Goal: Information Seeking & Learning: Understand process/instructions

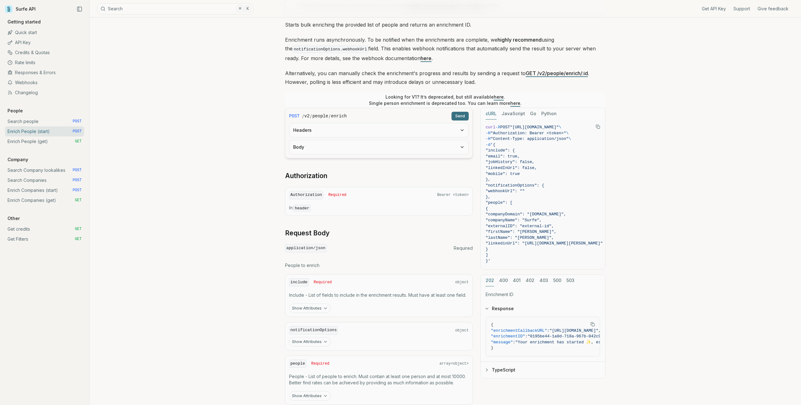
scroll to position [109, 0]
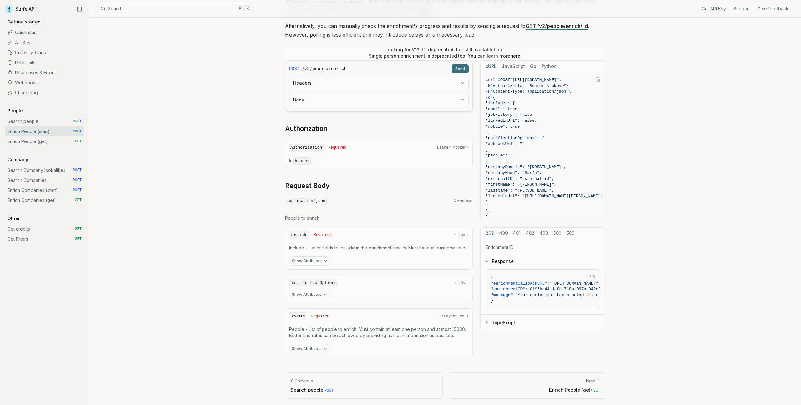
click at [504, 233] on button "400" at bounding box center [503, 234] width 9 height 12
click at [516, 219] on div "cURL JavaScript Go Python curl -X POST "[URL][DOMAIN_NAME]" \ -H "Authorization…" at bounding box center [542, 192] width 125 height 265
click at [526, 234] on button "402" at bounding box center [530, 234] width 9 height 12
click at [503, 234] on button "400" at bounding box center [503, 234] width 9 height 12
click at [526, 234] on button "402" at bounding box center [530, 234] width 9 height 12
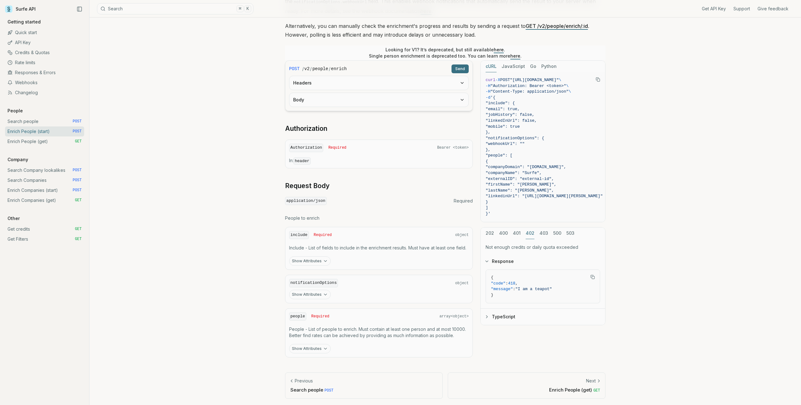
click at [517, 234] on button "401" at bounding box center [517, 234] width 8 height 12
click at [533, 233] on button "402" at bounding box center [530, 234] width 9 height 12
click at [542, 232] on button "403" at bounding box center [544, 234] width 9 height 12
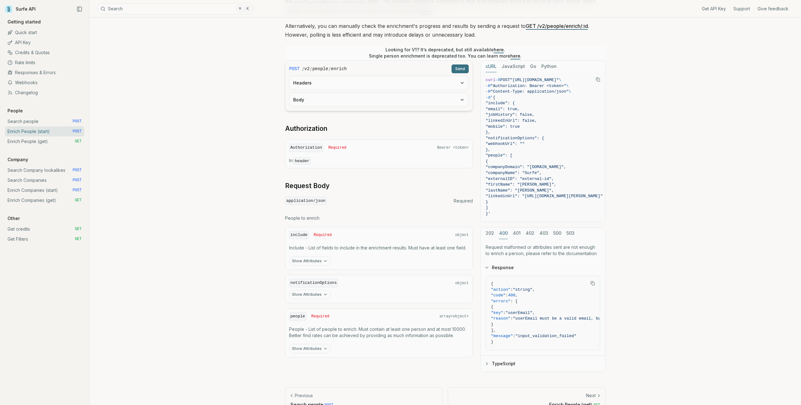
click at [503, 232] on button "400" at bounding box center [503, 234] width 9 height 12
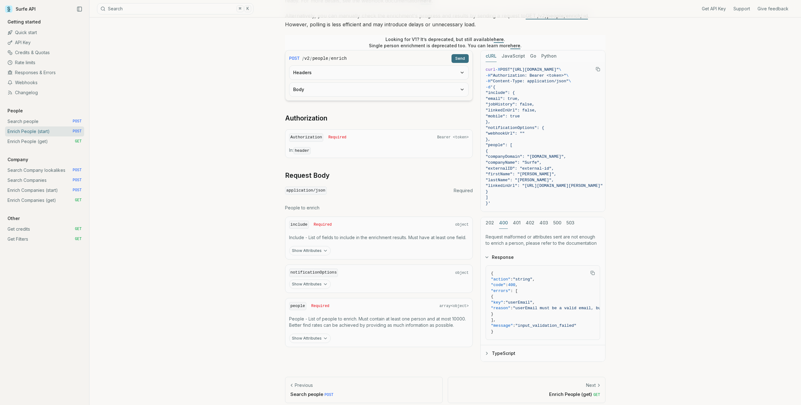
scroll to position [124, 0]
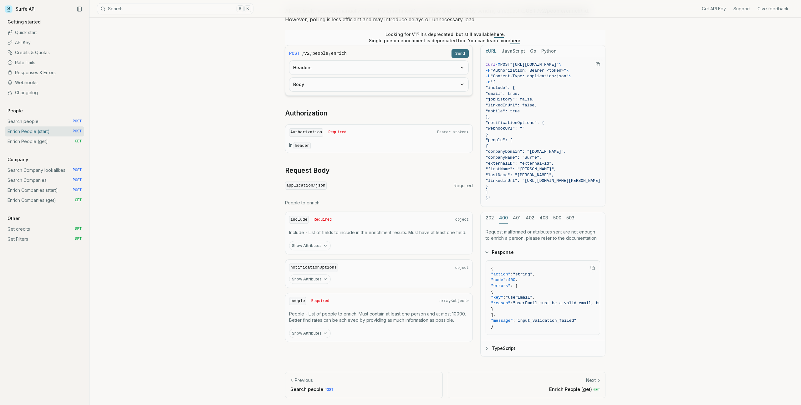
click at [516, 217] on div "cURL JavaScript Go Python curl -X POST "[URL][DOMAIN_NAME]" \ -H "Authorization…" at bounding box center [542, 201] width 125 height 312
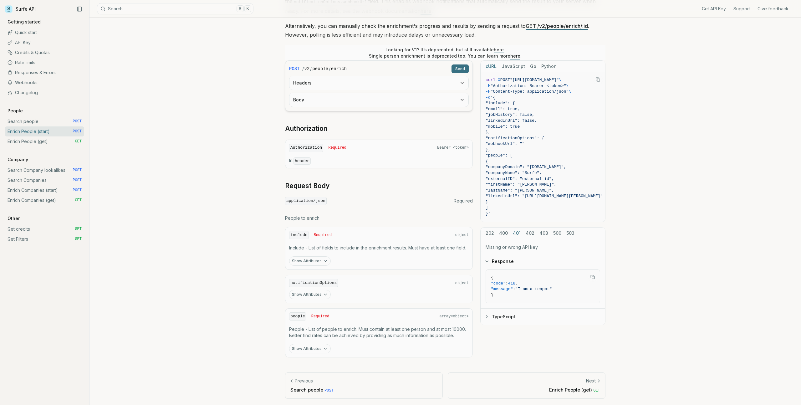
click at [527, 234] on button "402" at bounding box center [530, 234] width 9 height 12
click at [536, 233] on div "202 400 401 402 403 500 503" at bounding box center [543, 234] width 125 height 12
click at [542, 232] on button "403" at bounding box center [544, 234] width 9 height 12
click at [556, 232] on button "500" at bounding box center [557, 234] width 8 height 12
click at [540, 233] on button "403" at bounding box center [544, 234] width 9 height 12
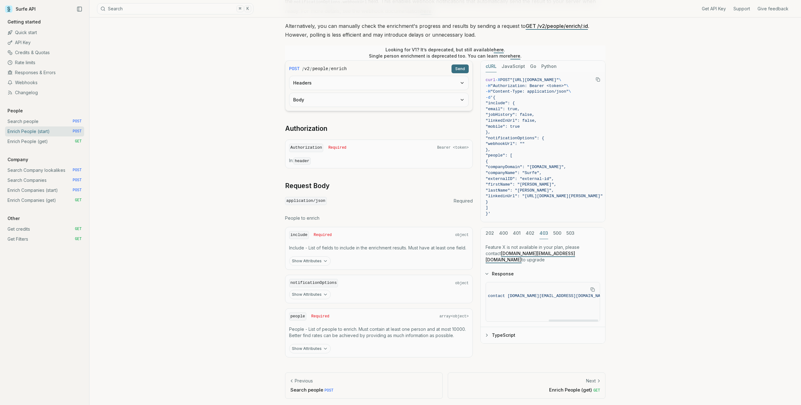
scroll to position [0, 148]
click at [559, 232] on button "500" at bounding box center [557, 234] width 8 height 12
click at [570, 232] on button "503" at bounding box center [570, 234] width 8 height 12
click at [562, 232] on div "202 400 401 402 403 500 503" at bounding box center [543, 234] width 125 height 12
click at [559, 232] on button "500" at bounding box center [557, 234] width 8 height 12
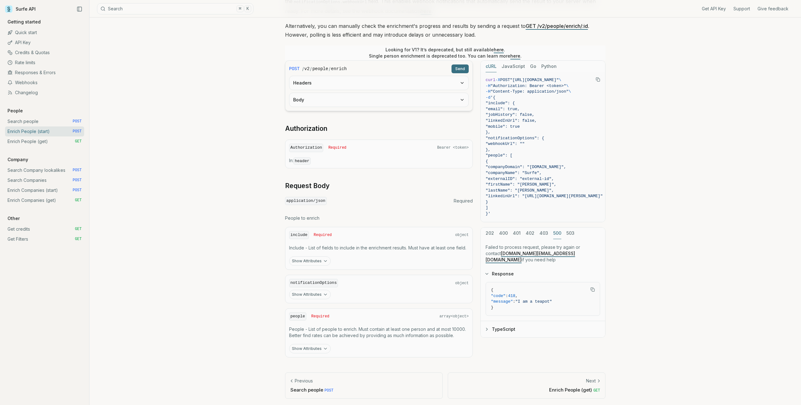
click at [547, 231] on div "202 400 401 402 403 500 503" at bounding box center [543, 234] width 125 height 12
click at [543, 231] on button "403" at bounding box center [544, 234] width 9 height 12
click at [556, 233] on button "500" at bounding box center [557, 234] width 8 height 12
click at [568, 233] on button "503" at bounding box center [570, 234] width 8 height 12
click at [553, 233] on button "500" at bounding box center [557, 234] width 8 height 12
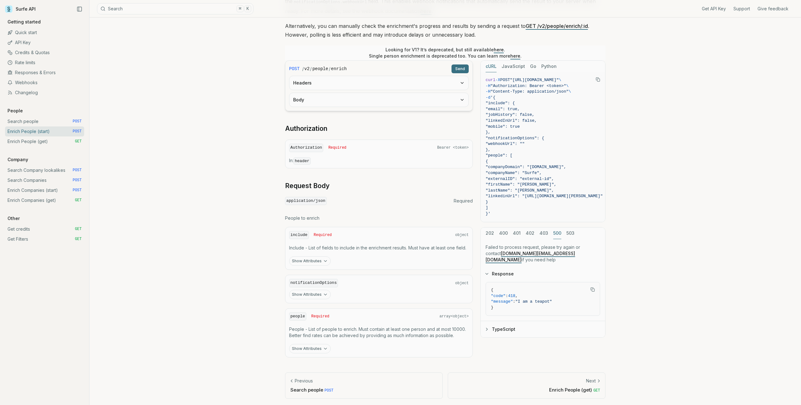
click at [542, 233] on button "403" at bounding box center [544, 234] width 9 height 12
click at [542, 234] on button "403" at bounding box center [544, 234] width 9 height 12
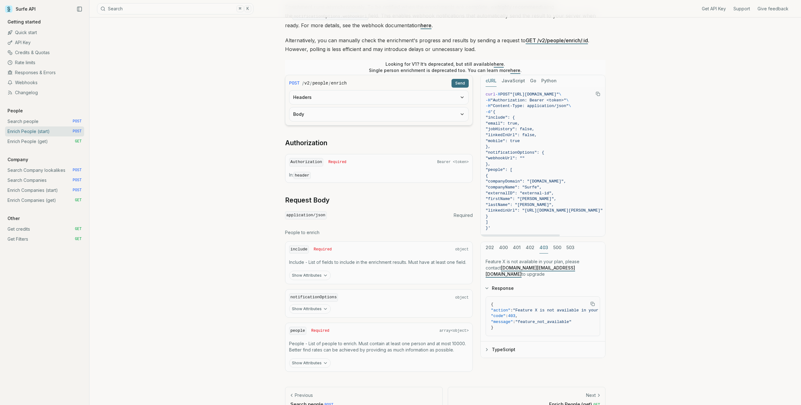
scroll to position [66, 0]
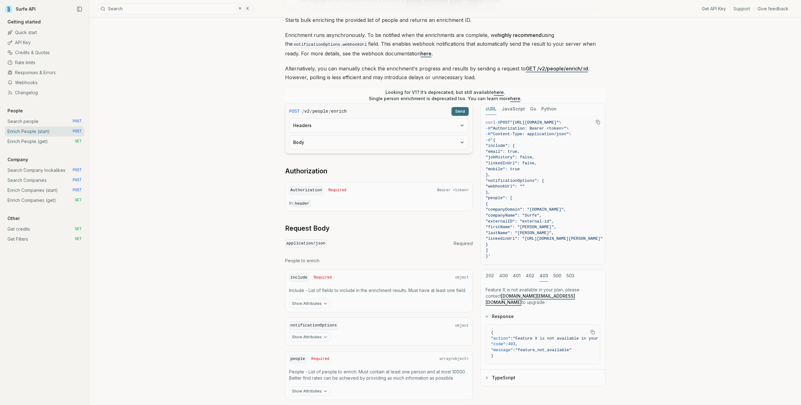
click at [483, 93] on p "Looking for V1? It’s deprecated, but still available here . Single person enric…" at bounding box center [445, 95] width 153 height 13
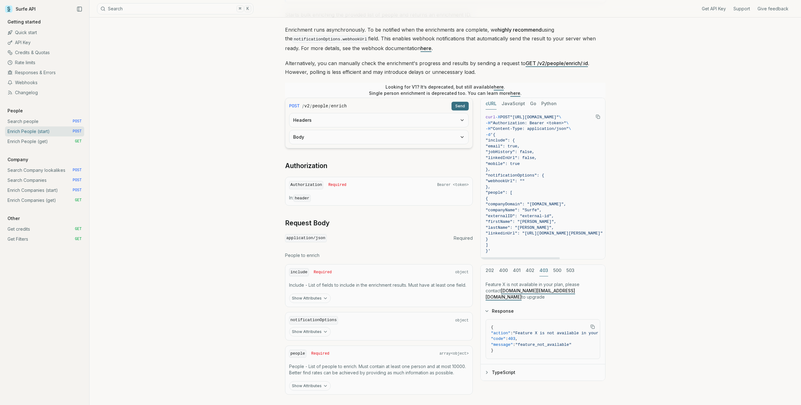
click at [62, 142] on link "Enrich People (get) GET" at bounding box center [44, 141] width 79 height 10
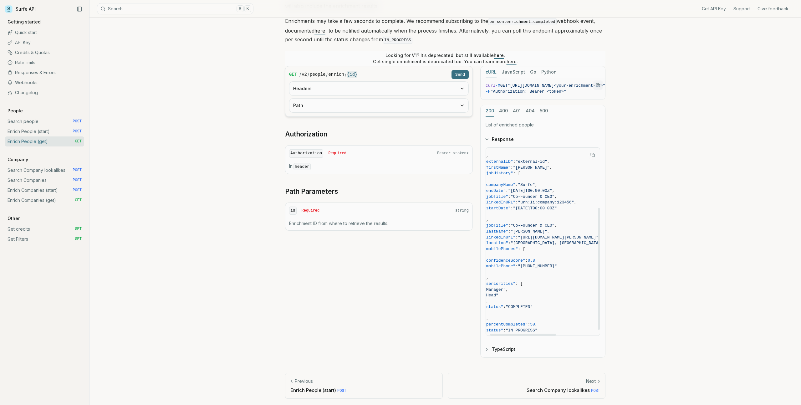
scroll to position [101, 7]
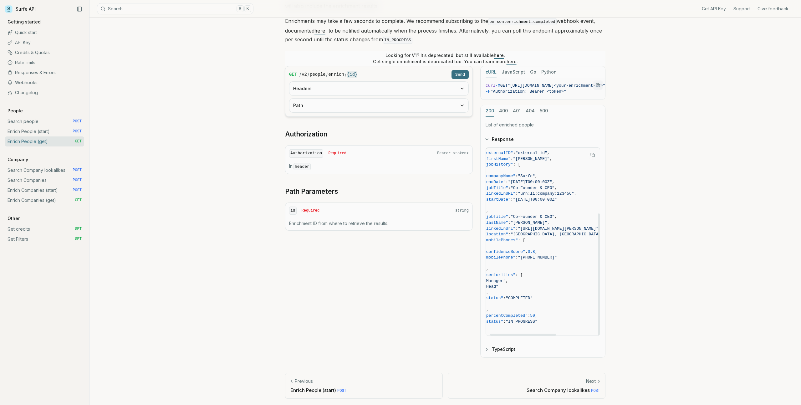
click at [508, 232] on span ""location"" at bounding box center [496, 234] width 24 height 5
click at [515, 228] on span ""linkedInUrl"" at bounding box center [500, 228] width 32 height 5
copy span "linkedInUrl"
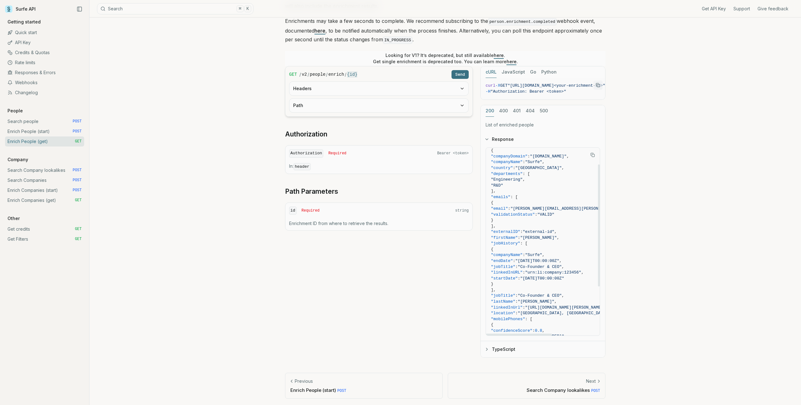
scroll to position [22, 0]
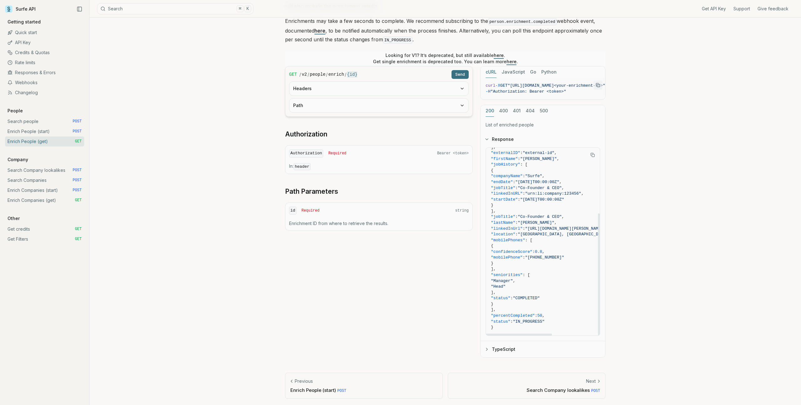
click at [536, 220] on span ""[PERSON_NAME]"" at bounding box center [536, 222] width 37 height 5
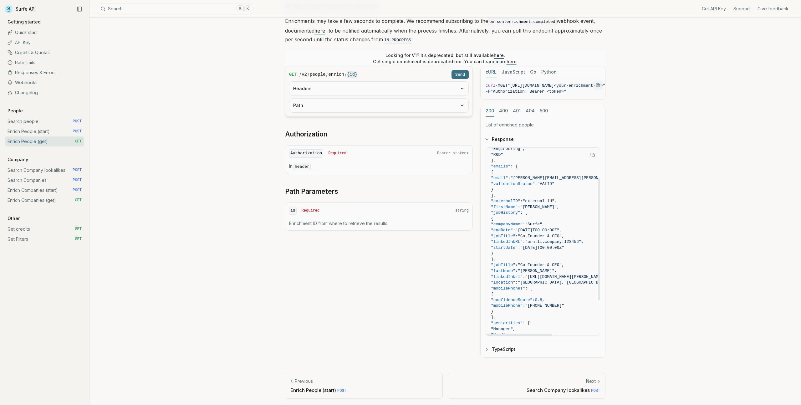
scroll to position [47, 0]
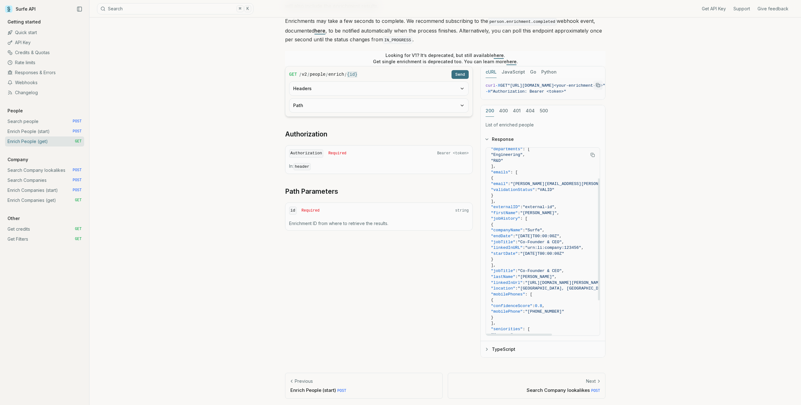
click at [532, 187] on span ""validationStatus"" at bounding box center [513, 189] width 44 height 5
copy span "validationStatus"
click at [571, 193] on span "}" at bounding box center [570, 196] width 159 height 6
click at [555, 189] on span ""VALID"" at bounding box center [545, 189] width 17 height 5
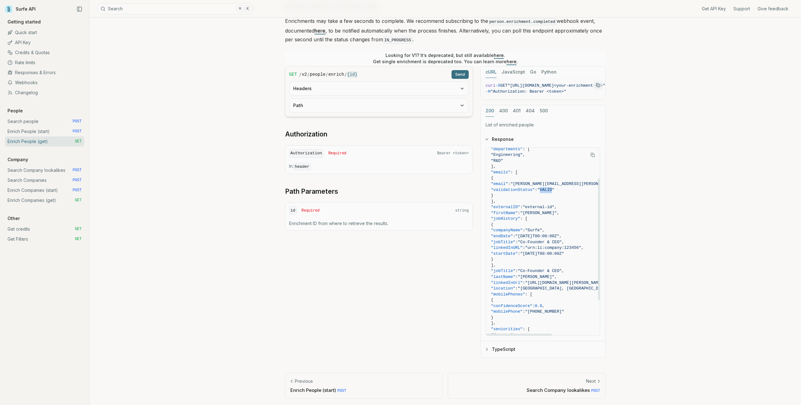
click at [555, 189] on span ""VALID"" at bounding box center [545, 189] width 17 height 5
copy span "VALID"
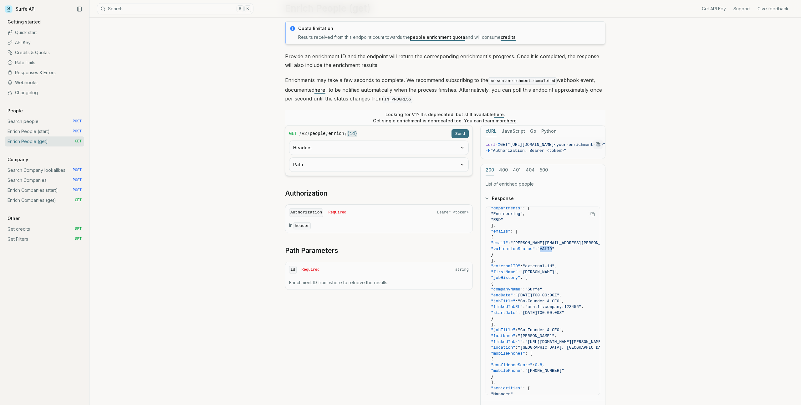
scroll to position [28, 0]
click at [60, 133] on link "Enrich People (start) POST" at bounding box center [44, 131] width 79 height 10
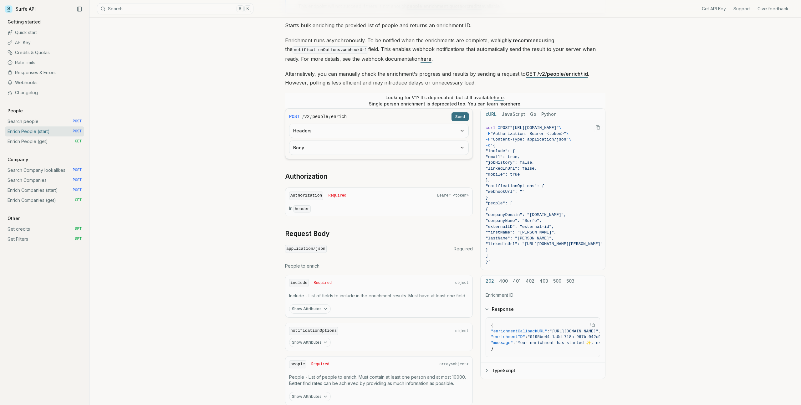
scroll to position [109, 0]
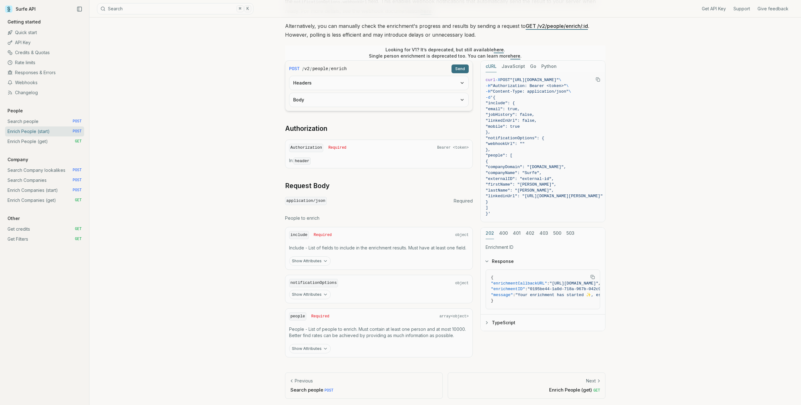
click at [313, 261] on button "Show Attributes" at bounding box center [310, 260] width 42 height 9
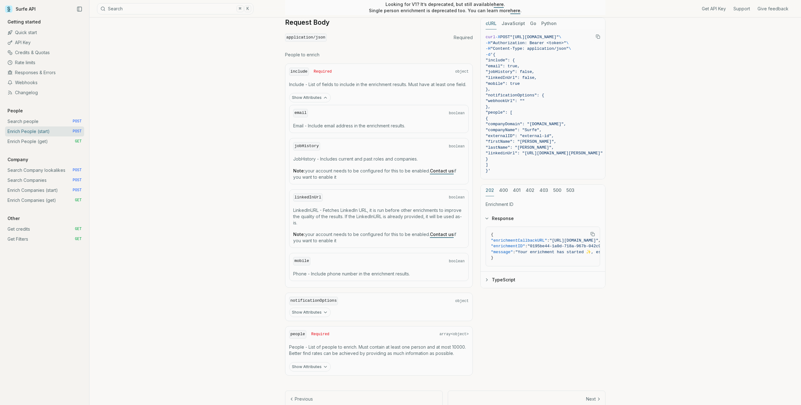
scroll to position [267, 0]
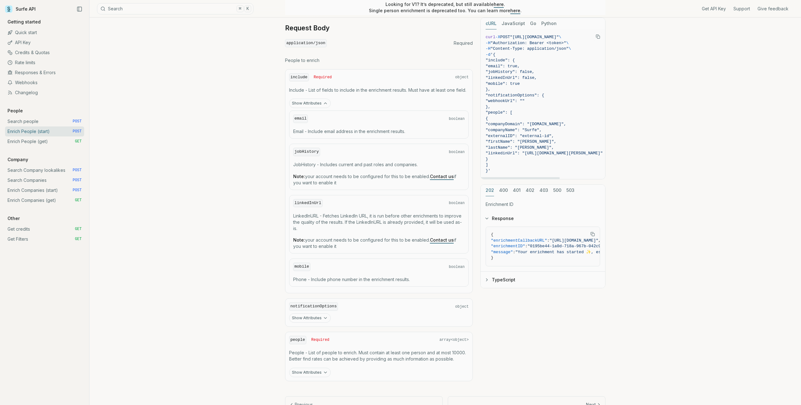
drag, startPoint x: 554, startPoint y: 84, endPoint x: 552, endPoint y: 67, distance: 16.7
click at [552, 67] on code "curl -X POST "[URL][DOMAIN_NAME]" \ -H "Authorization: Bearer <token>" \ -H "Co…" at bounding box center [544, 104] width 117 height 140
copy code ""jobHistory": false, "linkedInUrl": false, "mobile": true"
click at [485, 88] on pre "curl -X POST "[URL][DOMAIN_NAME]" \ -H "Authorization: Bearer <token>" \ -H "Co…" at bounding box center [544, 104] width 127 height 150
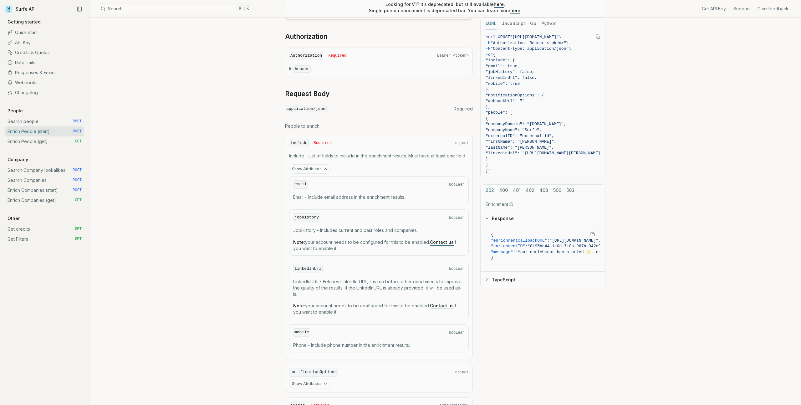
scroll to position [203, 0]
click at [50, 181] on link "Search Companies POST" at bounding box center [44, 180] width 79 height 10
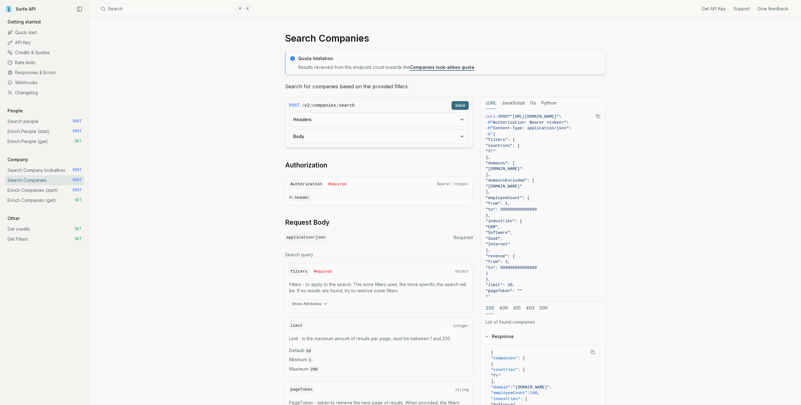
click at [33, 123] on link "Search people POST" at bounding box center [44, 121] width 79 height 10
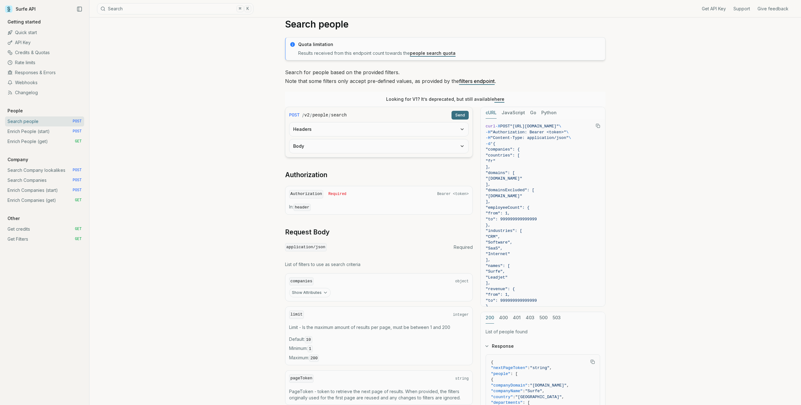
scroll to position [10, 0]
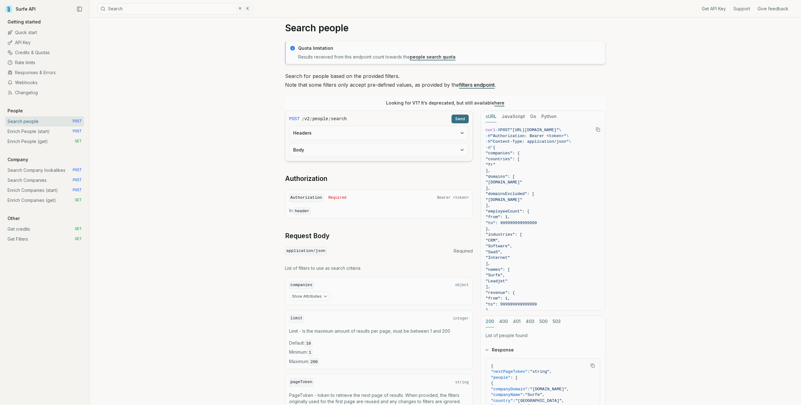
click at [319, 134] on button "Headers" at bounding box center [378, 133] width 179 height 14
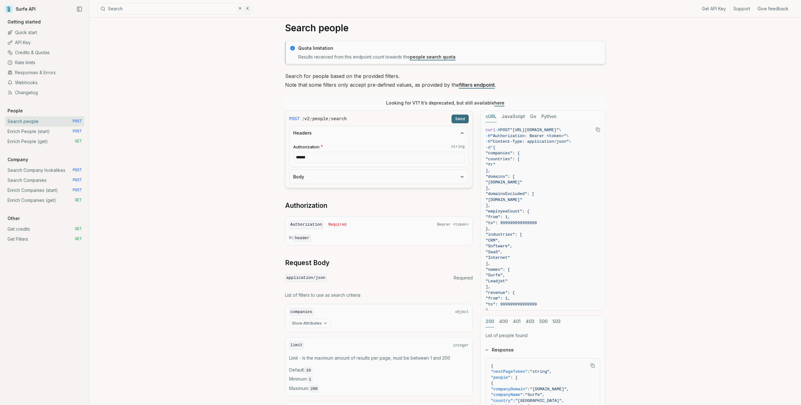
click at [330, 136] on button "Headers" at bounding box center [378, 133] width 179 height 14
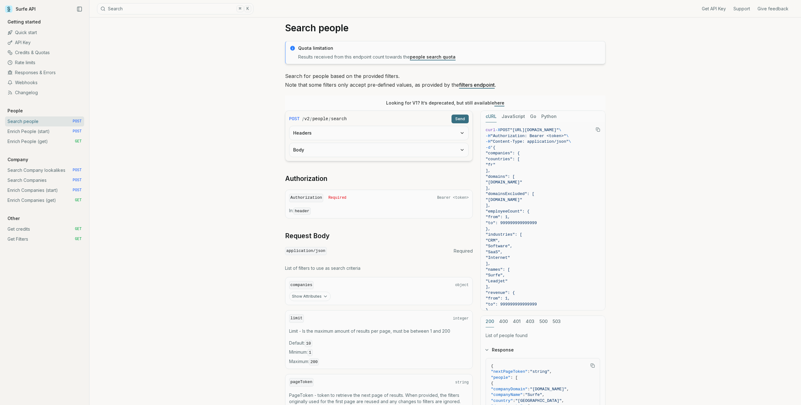
click at [324, 157] on form "POST / v2 / people / search Send Headers Body" at bounding box center [379, 135] width 188 height 51
click at [326, 157] on div "Body" at bounding box center [379, 150] width 180 height 14
click at [329, 155] on button "Body" at bounding box center [378, 150] width 179 height 14
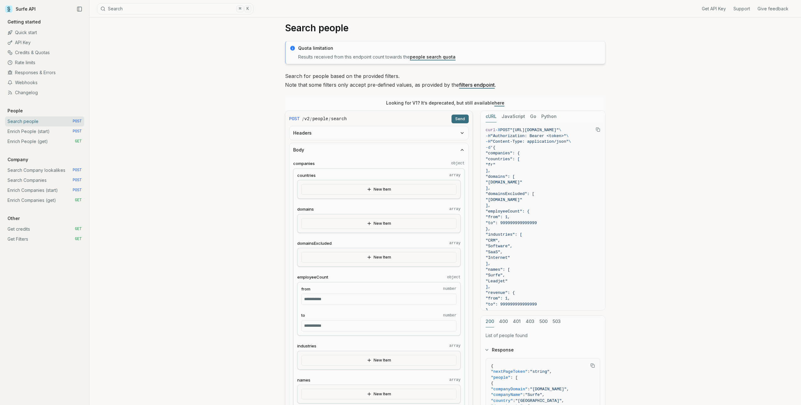
click at [335, 153] on button "Body" at bounding box center [378, 150] width 179 height 14
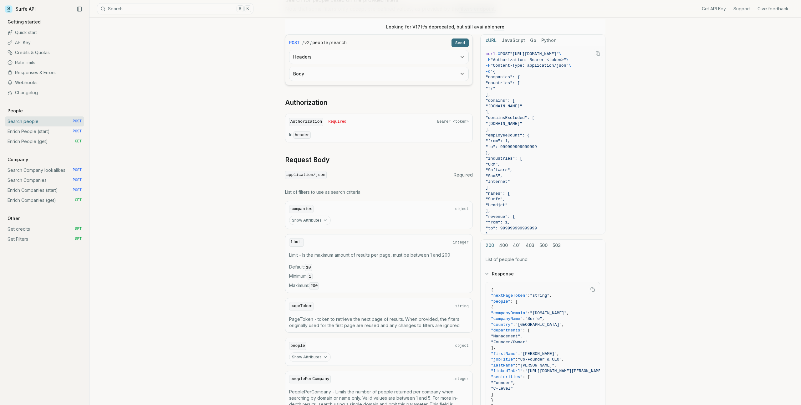
scroll to position [178, 0]
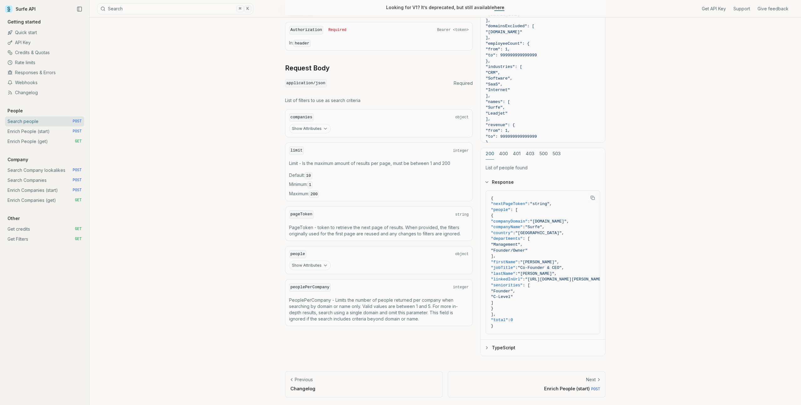
click at [320, 126] on button "Show Attributes" at bounding box center [310, 128] width 42 height 9
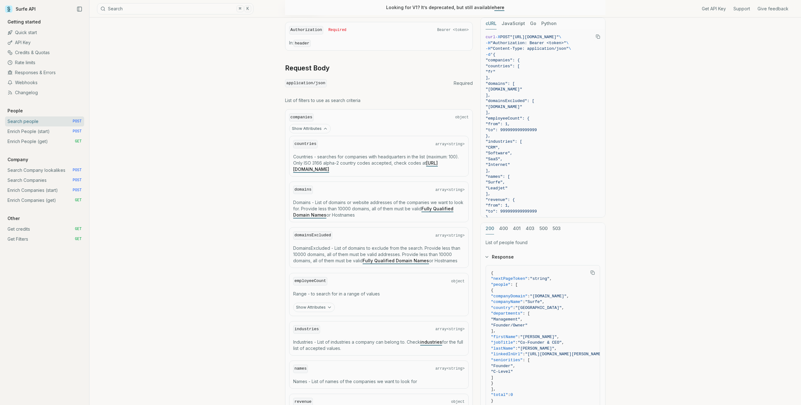
click at [320, 126] on button "Show Attributes" at bounding box center [310, 128] width 42 height 9
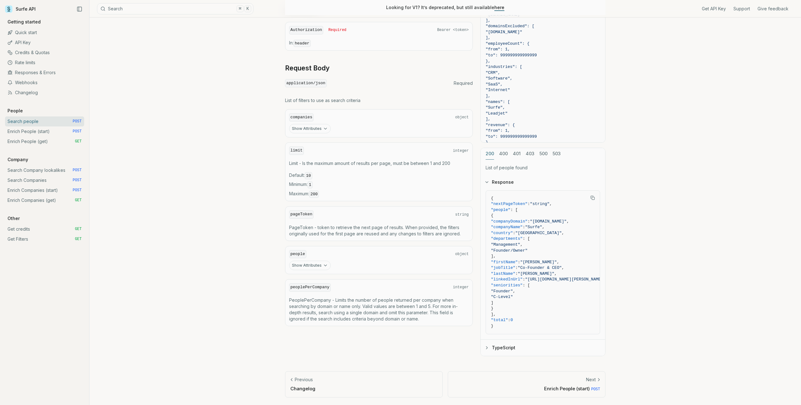
click at [29, 131] on link "Enrich People (start) POST" at bounding box center [44, 131] width 79 height 10
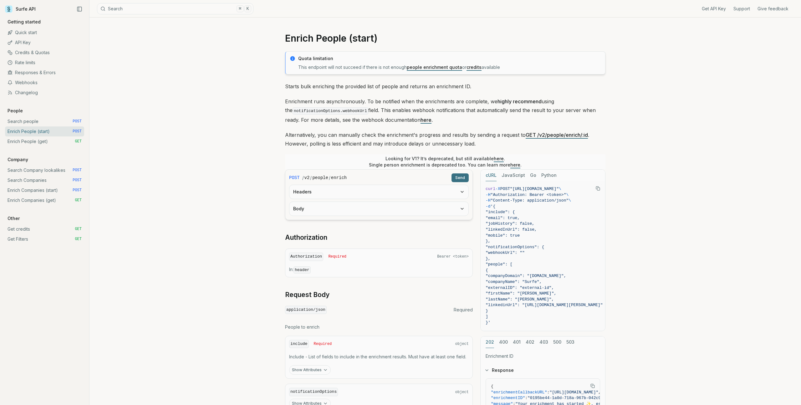
click at [355, 114] on code "notificationOptions.webhookUrl" at bounding box center [331, 110] width 76 height 7
click at [411, 110] on p "Enrichment runs asynchronously. To be notified when the enrichments are complet…" at bounding box center [445, 110] width 320 height 27
copy p "webhook"
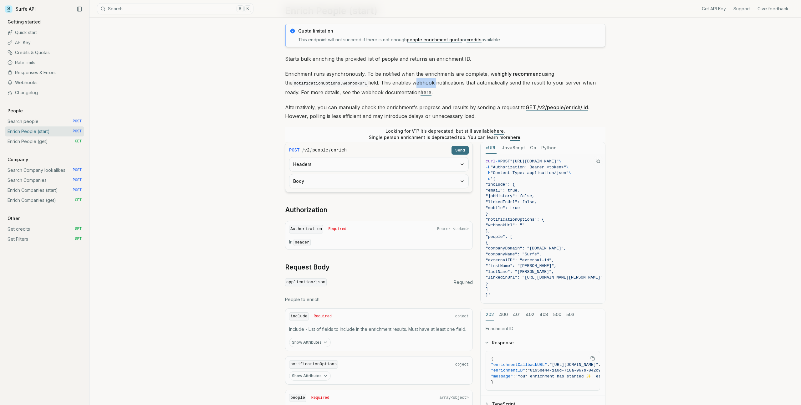
scroll to position [18, 0]
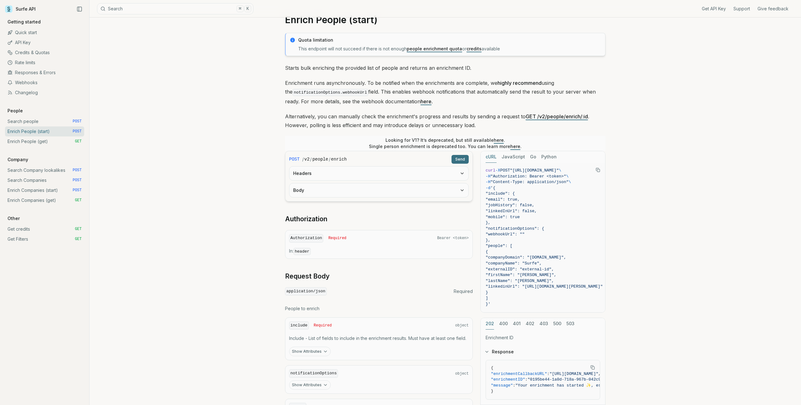
click at [337, 89] on code "notificationOptions.webhookUrl" at bounding box center [331, 92] width 76 height 7
copy code "webhookUrl"
click at [223, 145] on div "Enrich People (start) Quota limitation This endpoint will not succeed if there …" at bounding box center [446, 248] width 712 height 498
click at [45, 121] on link "Search people POST" at bounding box center [44, 121] width 79 height 10
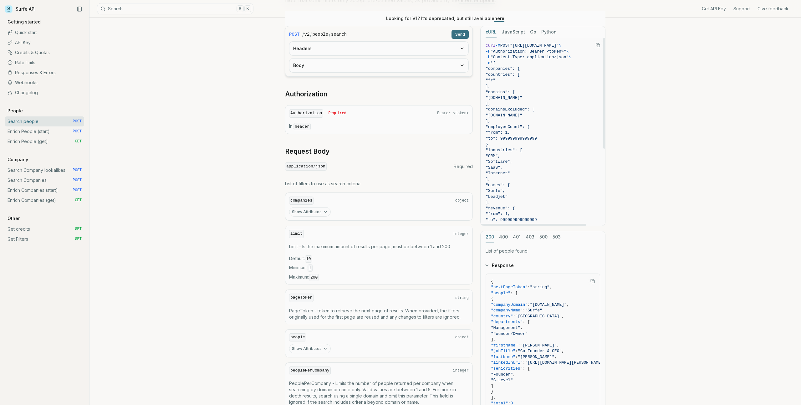
scroll to position [99, 0]
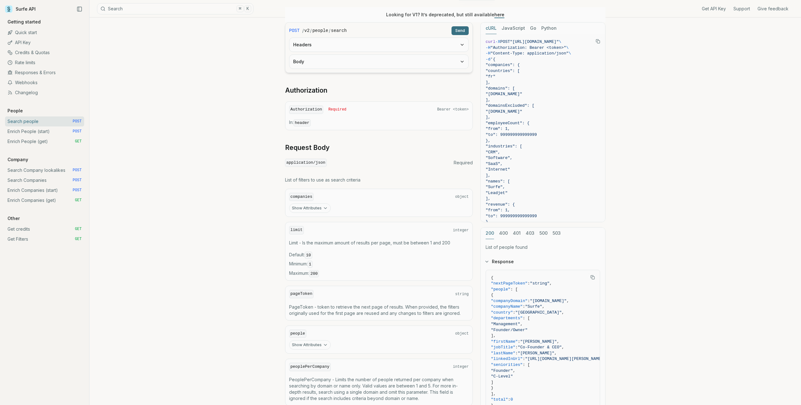
click at [315, 211] on button "Show Attributes" at bounding box center [310, 207] width 42 height 9
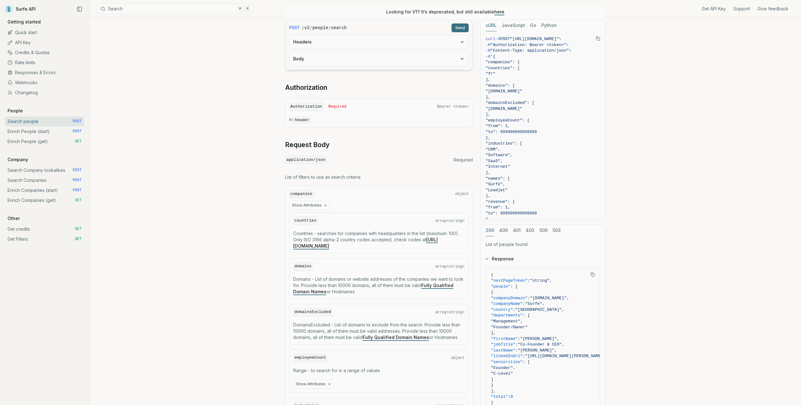
scroll to position [102, 0]
click at [331, 244] on link "[URL][DOMAIN_NAME]" at bounding box center [365, 242] width 145 height 12
click at [510, 127] on span ""from": 1," at bounding box center [498, 125] width 24 height 5
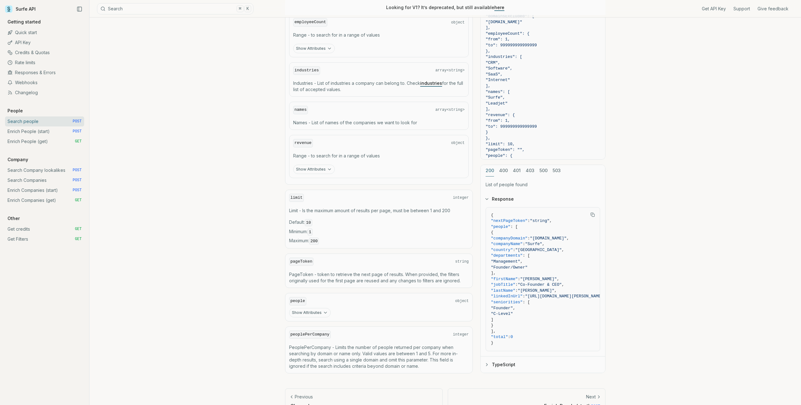
scroll to position [452, 0]
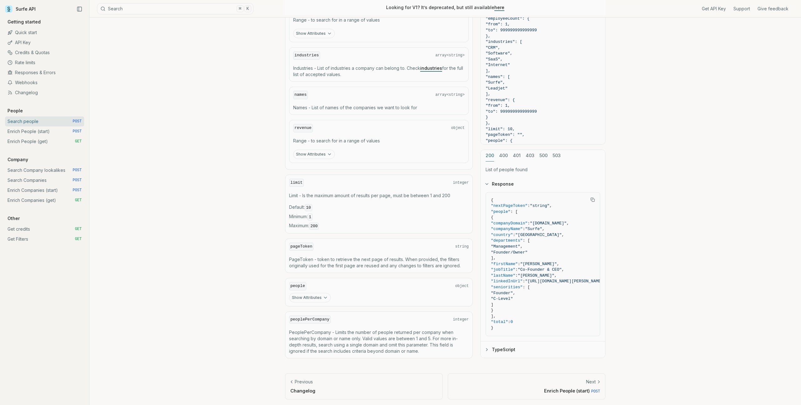
click at [312, 296] on button "Show Attributes" at bounding box center [310, 297] width 42 height 9
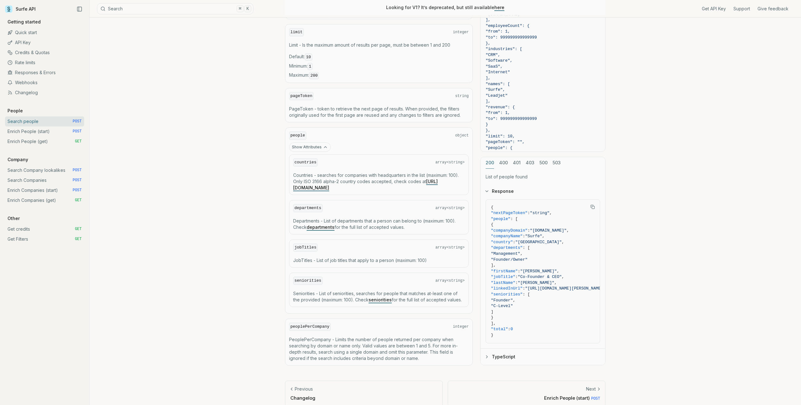
scroll to position [610, 0]
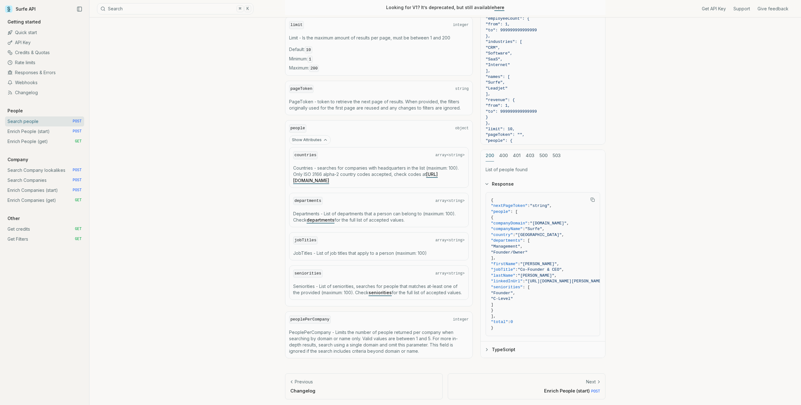
click at [330, 218] on link "departments" at bounding box center [321, 219] width 28 height 5
click at [329, 219] on link "departments" at bounding box center [321, 219] width 28 height 5
click at [368, 211] on p "Departments - List of departments that a person can belong to (maximum: 100). C…" at bounding box center [379, 217] width 172 height 13
click at [379, 224] on div "departments array<string> Departments - List of departments that a person can b…" at bounding box center [379, 210] width 180 height 34
click at [313, 202] on code "departments" at bounding box center [307, 201] width 29 height 8
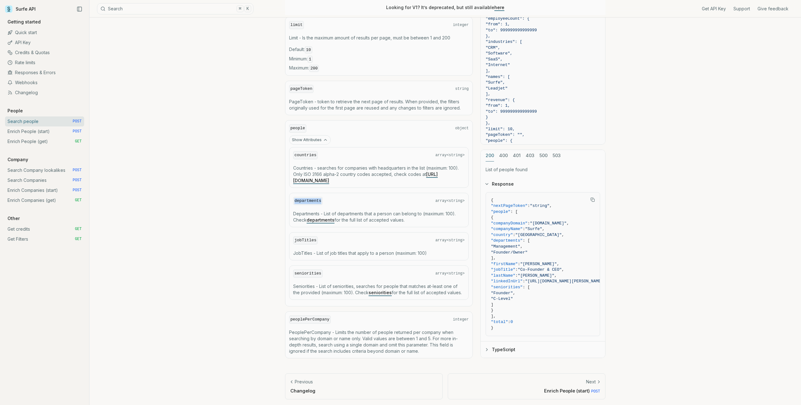
click at [313, 202] on code "departments" at bounding box center [307, 201] width 29 height 8
copy code "departments"
drag, startPoint x: 325, startPoint y: 212, endPoint x: 423, endPoint y: 212, distance: 98.3
click at [423, 212] on p "Departments - List of departments that a person can belong to (maximum: 100). C…" at bounding box center [379, 217] width 172 height 13
copy p "List of departments that a person can belong to"
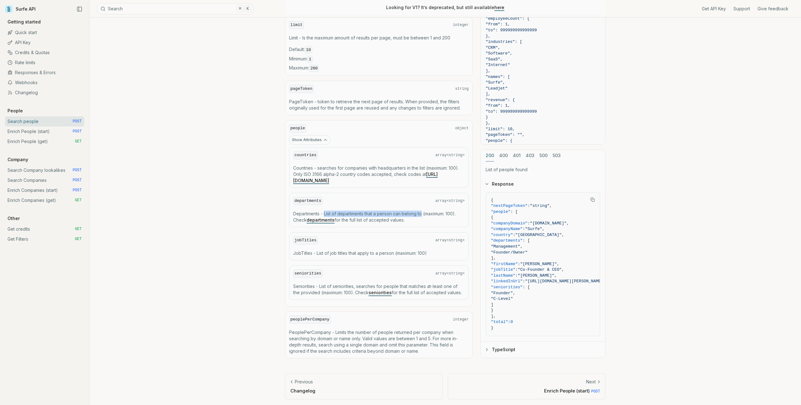
click at [320, 217] on link "departments" at bounding box center [321, 219] width 28 height 5
click at [397, 220] on p "Departments - List of departments that a person can belong to (maximum: 100). C…" at bounding box center [379, 217] width 172 height 13
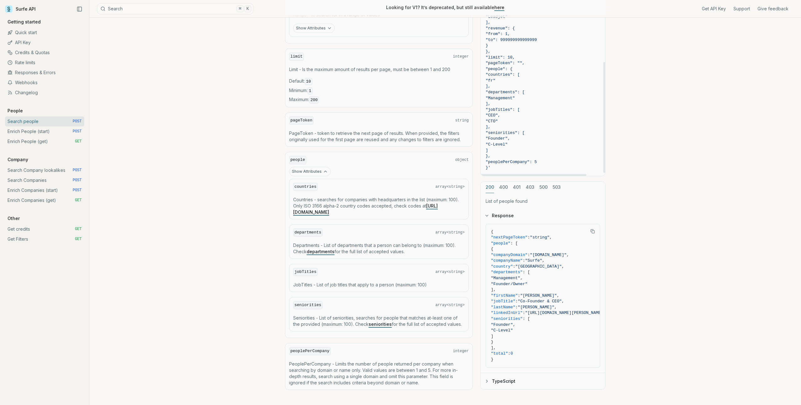
scroll to position [122, 0]
click at [376, 322] on link "seniorities" at bounding box center [380, 323] width 23 height 5
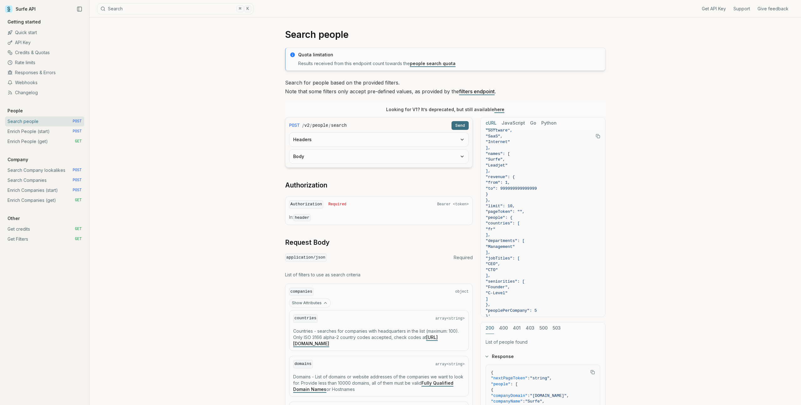
scroll to position [0, 0]
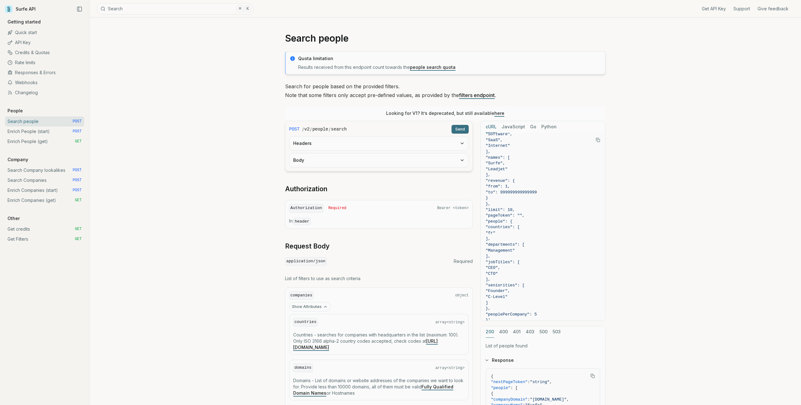
click at [343, 131] on code "search" at bounding box center [339, 129] width 16 height 6
drag, startPoint x: 348, startPoint y: 131, endPoint x: 302, endPoint y: 131, distance: 46.0
click at [302, 131] on div "/ v2 / people / search" at bounding box center [375, 129] width 147 height 6
copy div "/ v2 / people / search"
click at [318, 189] on link "Authorization" at bounding box center [306, 189] width 42 height 9
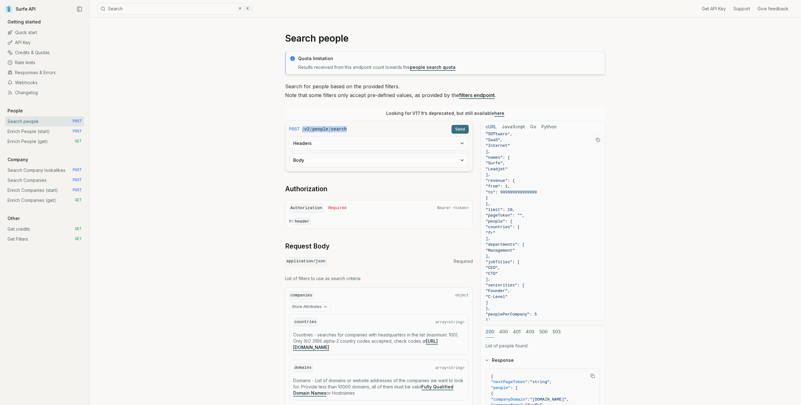
scroll to position [150, 0]
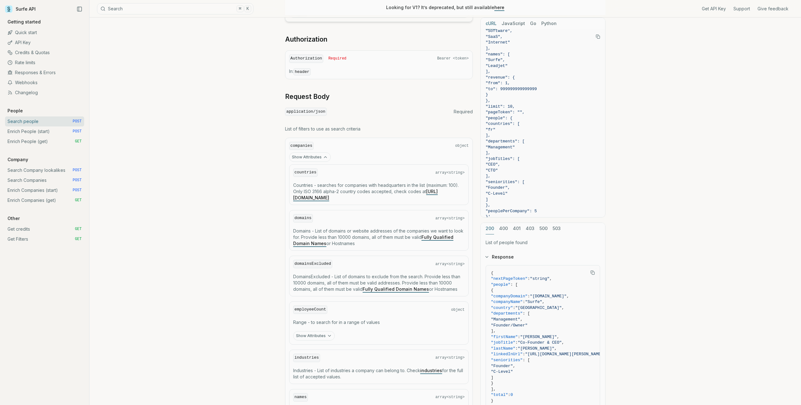
click at [238, 190] on div "Search people Quota limitation Results received from this endpoint count toward…" at bounding box center [446, 367] width 712 height 999
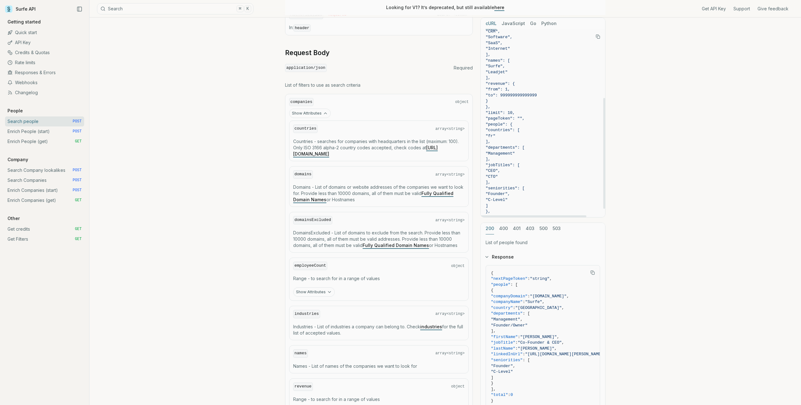
scroll to position [130, 0]
click at [520, 202] on span ""peoplePerCompany": 5" at bounding box center [511, 203] width 51 height 5
copy span "peoplePerCompany"
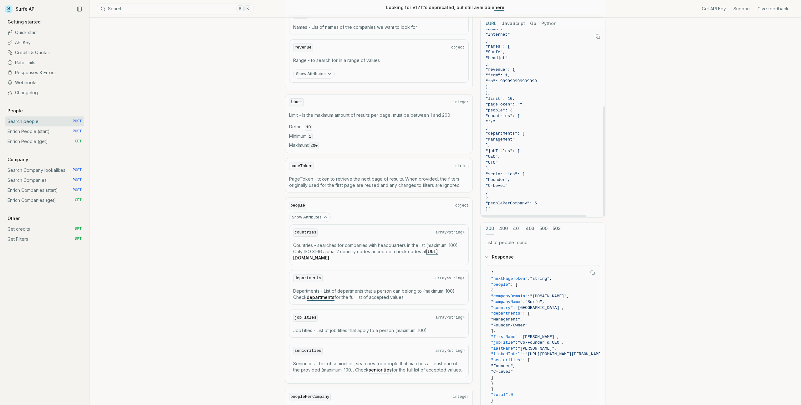
scroll to position [537, 0]
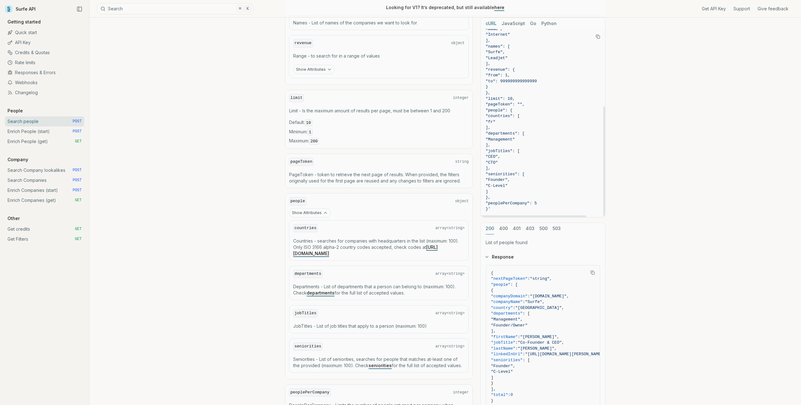
click at [540, 177] on span ""Founder"," at bounding box center [543, 180] width 115 height 6
click at [540, 151] on span ""jobTitles": [" at bounding box center [543, 151] width 115 height 6
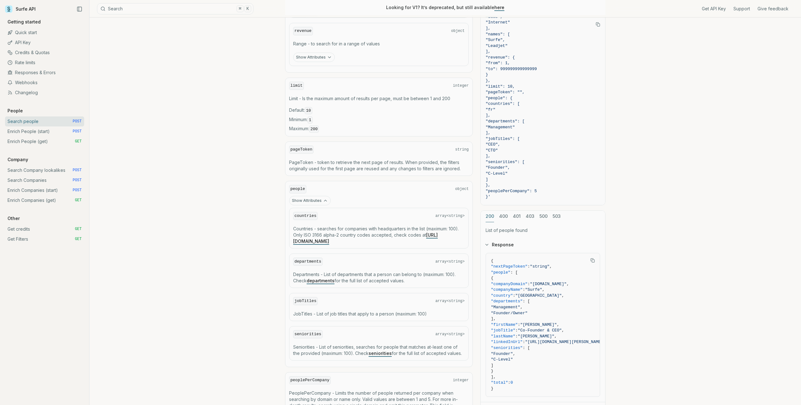
click at [529, 213] on div "cURL JavaScript Go Python curl -X POST "[URL][DOMAIN_NAME]" \ -H "Authorization…" at bounding box center [542, 211] width 125 height 413
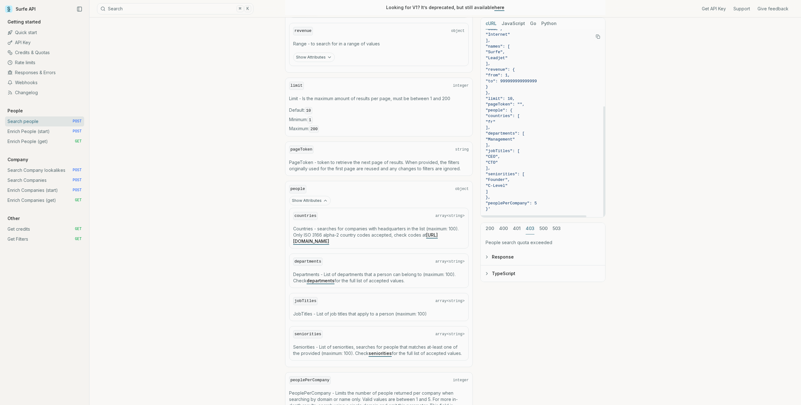
click at [513, 228] on button "401" at bounding box center [517, 229] width 8 height 12
click at [527, 228] on button "403" at bounding box center [530, 229] width 9 height 12
click at [518, 228] on button "401" at bounding box center [517, 229] width 8 height 12
click at [533, 230] on button "403" at bounding box center [530, 229] width 9 height 12
click at [51, 133] on link "Enrich People (start) POST" at bounding box center [44, 131] width 79 height 10
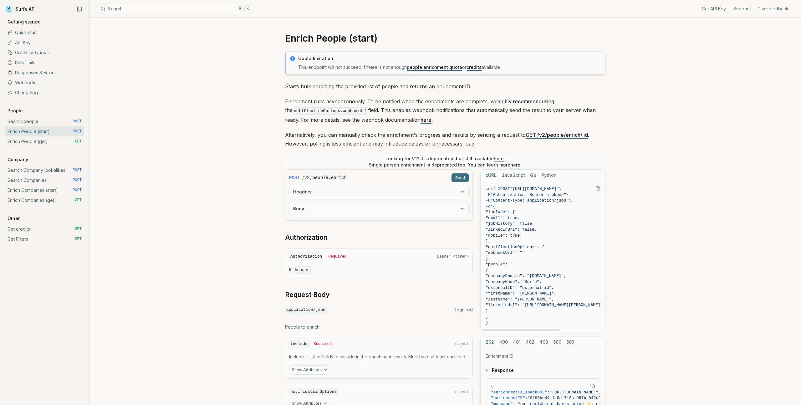
scroll to position [109, 0]
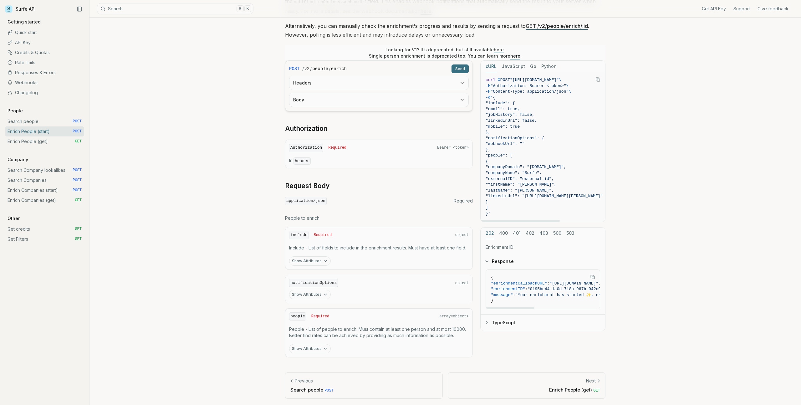
click at [529, 235] on button "402" at bounding box center [530, 234] width 9 height 12
click at [516, 231] on button "401" at bounding box center [517, 234] width 8 height 12
click at [504, 233] on button "400" at bounding box center [503, 234] width 9 height 12
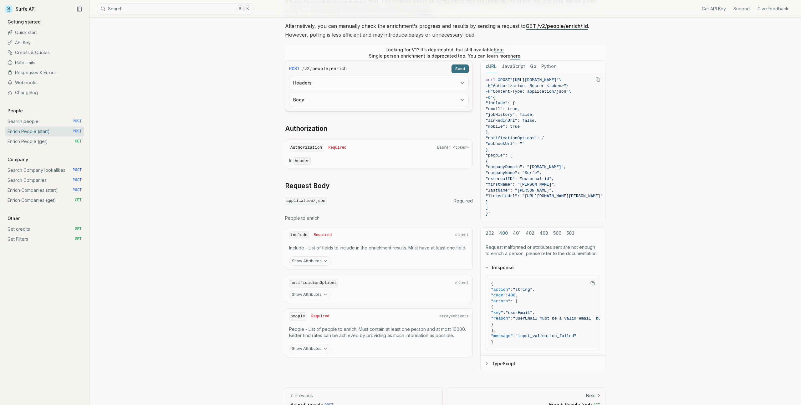
click at [520, 233] on div "202 400 401 402 403 500 503" at bounding box center [543, 234] width 125 height 12
click at [538, 233] on div "202 400 401 402 403 500 503" at bounding box center [543, 234] width 125 height 12
click at [529, 233] on button "402" at bounding box center [530, 234] width 9 height 12
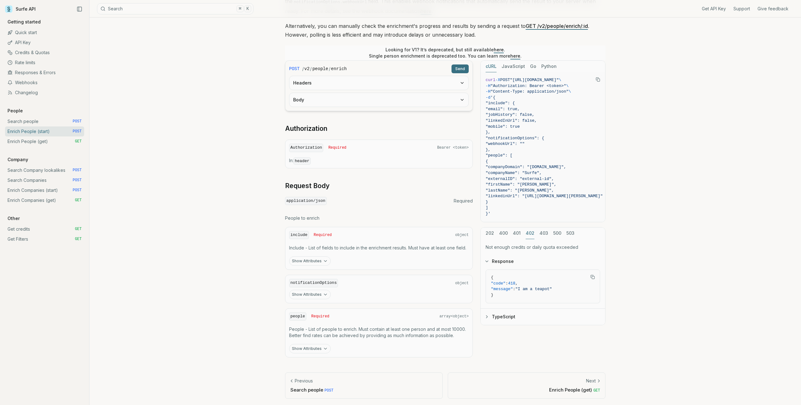
click at [548, 285] on span ""code" : 418 ," at bounding box center [543, 284] width 104 height 6
click at [490, 315] on button "TypeScript" at bounding box center [543, 317] width 125 height 16
click at [504, 257] on button "Response" at bounding box center [543, 261] width 125 height 16
click at [497, 314] on button "TypeScript" at bounding box center [543, 317] width 125 height 16
click at [498, 262] on button "Response" at bounding box center [543, 261] width 125 height 16
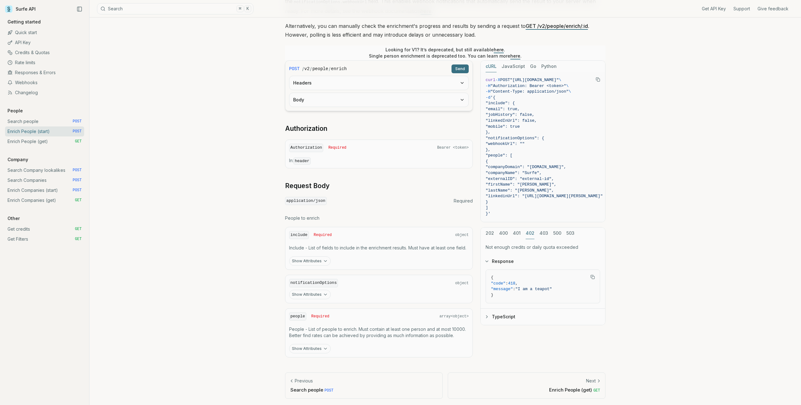
click at [543, 235] on button "403" at bounding box center [544, 234] width 9 height 12
click at [51, 120] on link "Search people POST" at bounding box center [44, 121] width 79 height 10
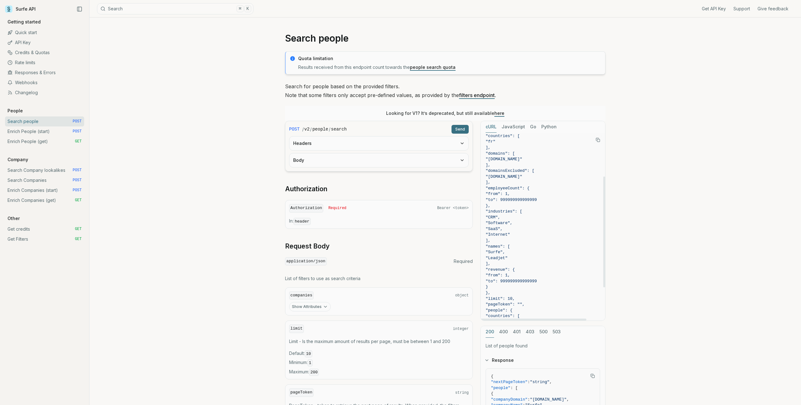
scroll to position [91, 0]
click at [516, 332] on button "401" at bounding box center [517, 332] width 8 height 12
click at [526, 333] on button "403" at bounding box center [530, 332] width 9 height 12
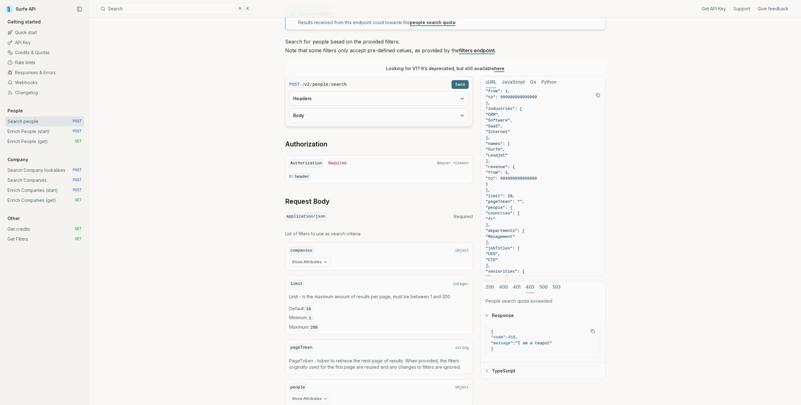
scroll to position [79, 0]
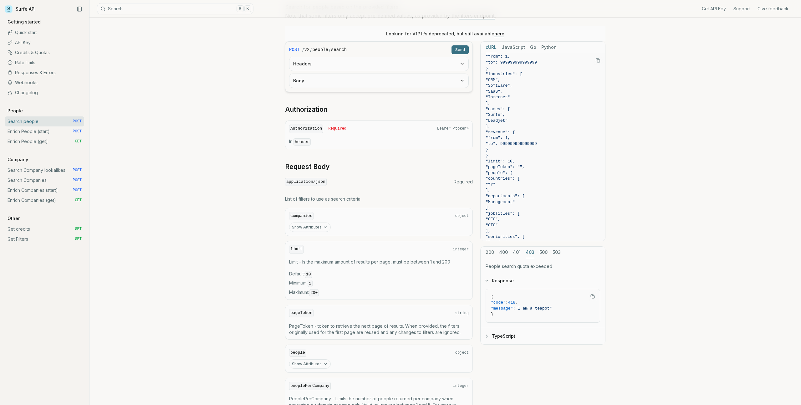
click at [540, 252] on button "500" at bounding box center [544, 253] width 8 height 12
click at [530, 254] on button "403" at bounding box center [530, 253] width 9 height 12
click at [48, 132] on link "Enrich People (start) POST" at bounding box center [44, 131] width 79 height 10
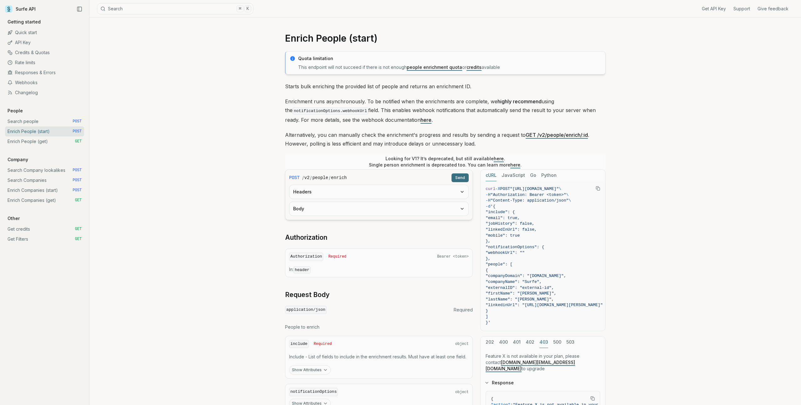
click at [545, 344] on button "403" at bounding box center [544, 342] width 9 height 12
click at [533, 344] on button "402" at bounding box center [530, 342] width 9 height 12
click at [33, 114] on div "Get API Key Support Give feedback Getting started Quick start API Key Credits &…" at bounding box center [44, 131] width 79 height 225
click at [32, 126] on link "Search people POST" at bounding box center [44, 121] width 79 height 10
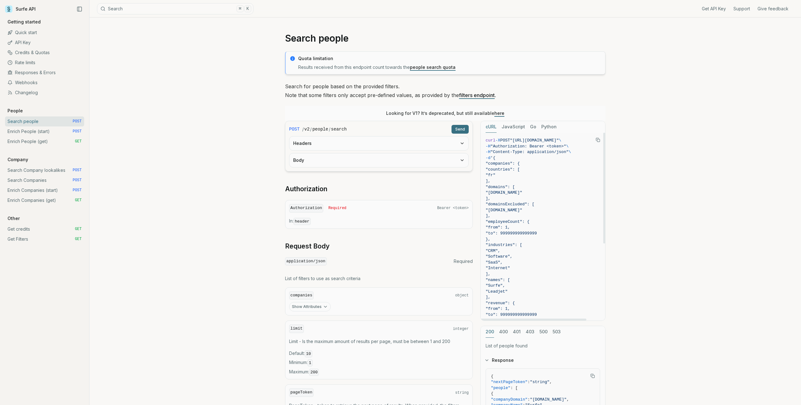
click at [531, 333] on button "403" at bounding box center [530, 332] width 9 height 12
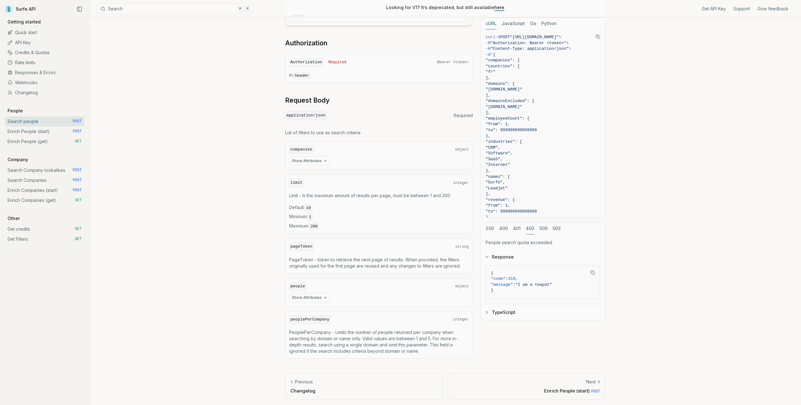
click at [516, 229] on button "401" at bounding box center [517, 229] width 8 height 12
click at [532, 229] on button "403" at bounding box center [530, 229] width 9 height 12
click at [540, 232] on button "500" at bounding box center [544, 229] width 8 height 12
click at [530, 231] on button "403" at bounding box center [530, 229] width 9 height 12
click at [513, 227] on button "401" at bounding box center [517, 229] width 8 height 12
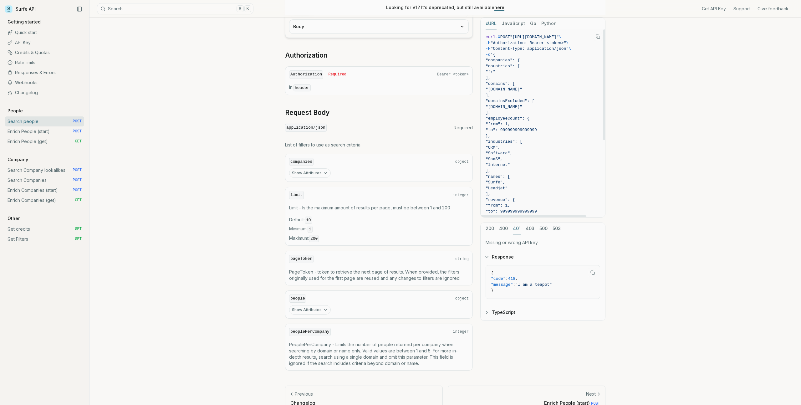
scroll to position [132, 0]
click at [490, 230] on div "200 400 401 403 500 503 Missing or wrong API key Response { "code" : 418 , "mes…" at bounding box center [542, 272] width 125 height 98
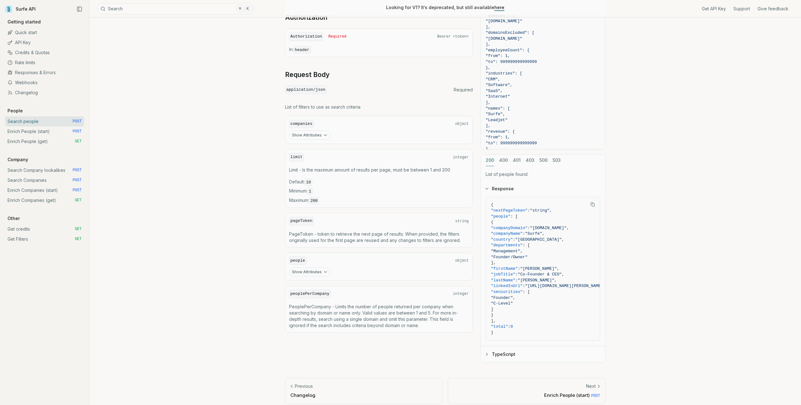
scroll to position [178, 0]
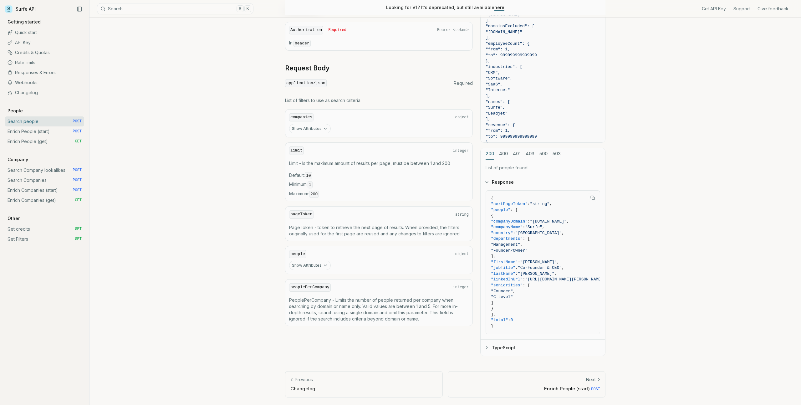
click at [315, 261] on button "Show Attributes" at bounding box center [310, 265] width 42 height 9
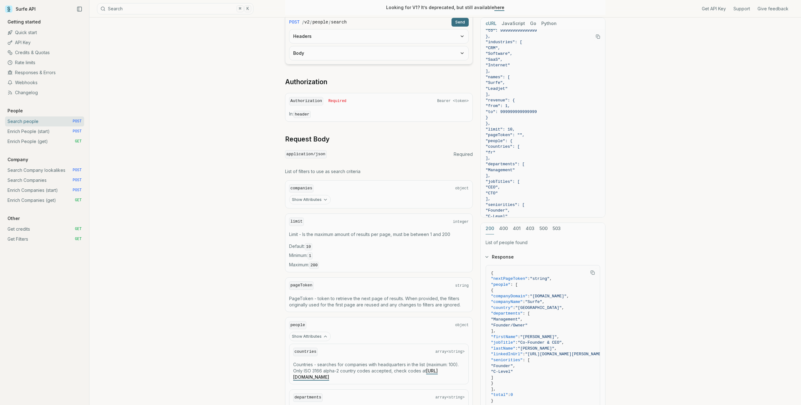
scroll to position [111, 0]
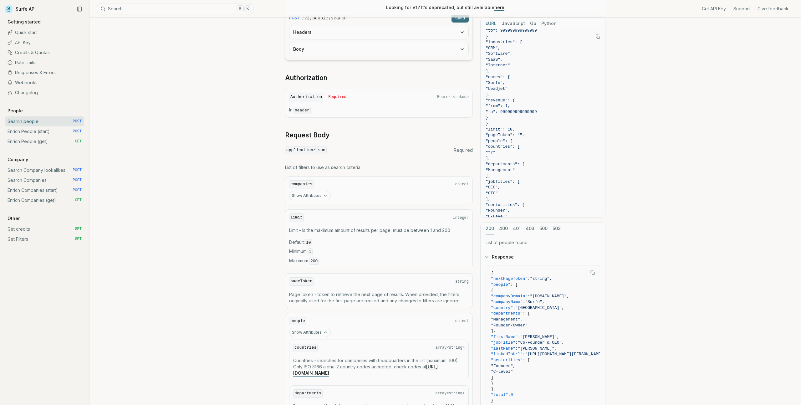
click at [49, 192] on link "Enrich Companies (start) POST" at bounding box center [44, 190] width 79 height 10
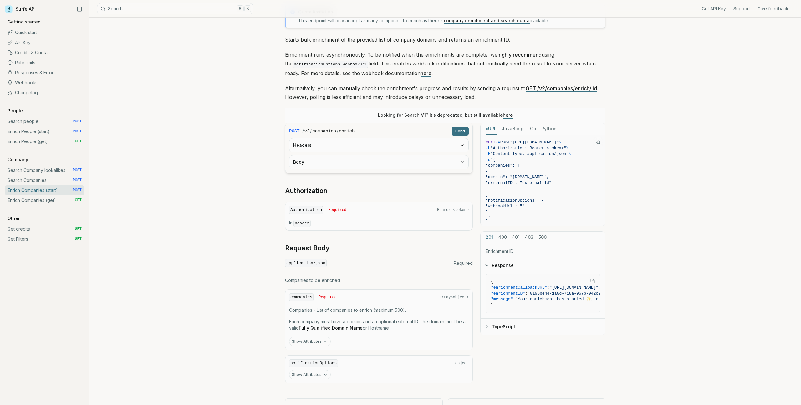
scroll to position [73, 0]
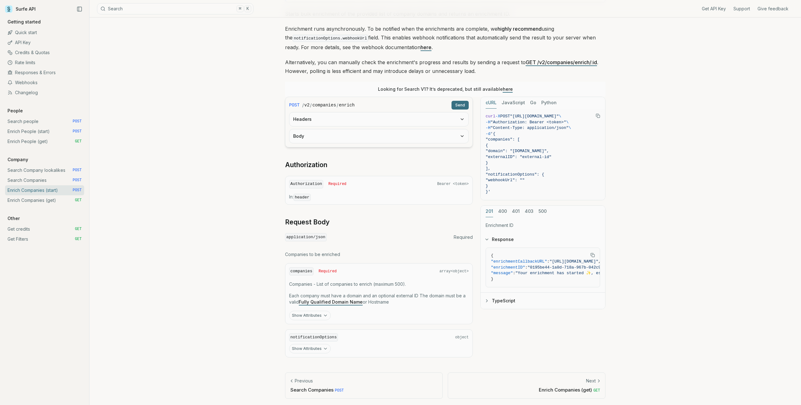
click at [312, 311] on button "Show Attributes" at bounding box center [310, 315] width 42 height 9
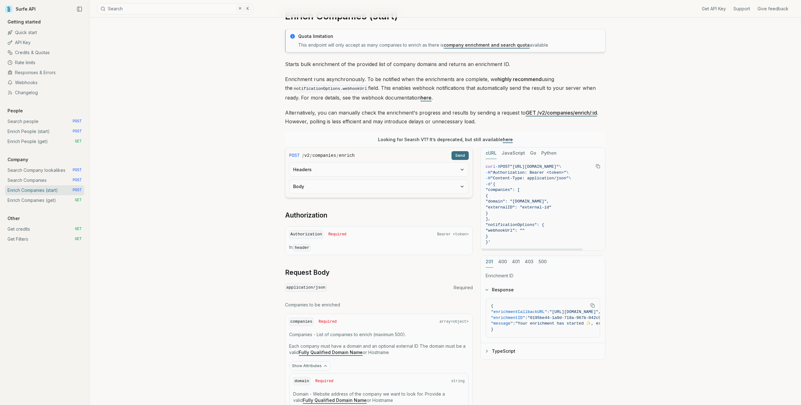
scroll to position [76, 0]
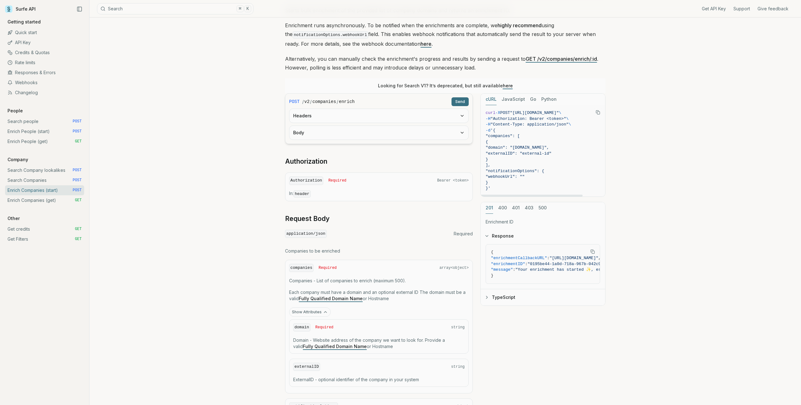
click at [510, 136] on span ""companies": [" at bounding box center [503, 136] width 34 height 5
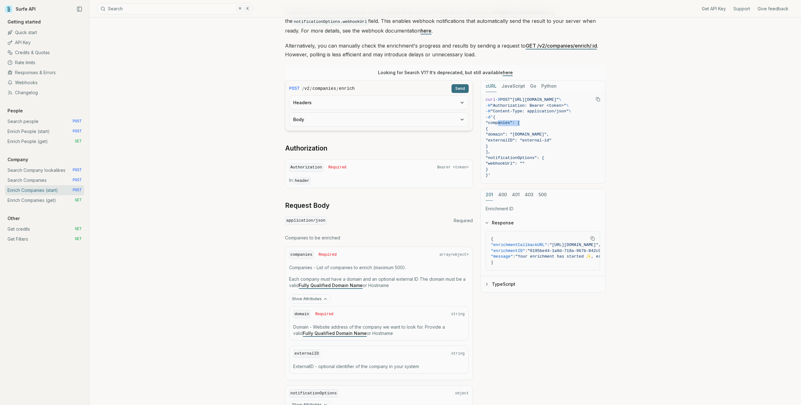
scroll to position [91, 0]
click at [503, 195] on button "400" at bounding box center [502, 193] width 9 height 12
click at [511, 192] on div "201 400 401 403 500" at bounding box center [543, 193] width 125 height 12
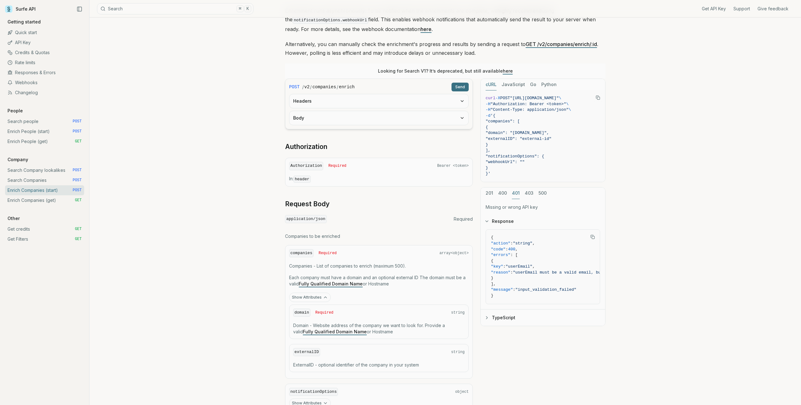
click at [518, 192] on button "401" at bounding box center [516, 193] width 8 height 12
click at [528, 193] on button "403" at bounding box center [529, 193] width 9 height 12
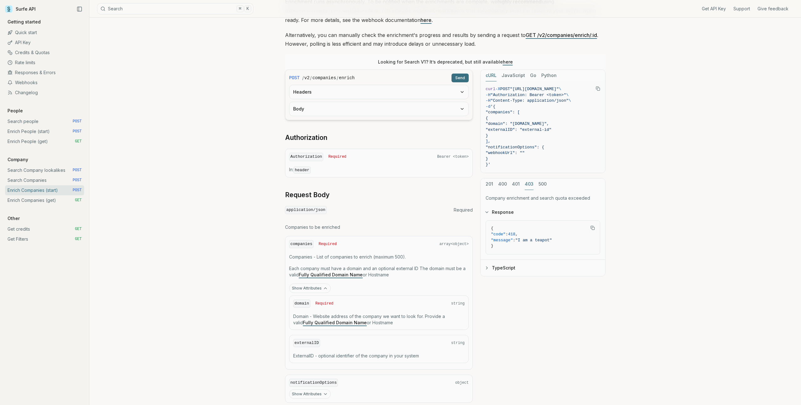
scroll to position [101, 0]
click at [542, 182] on button "500" at bounding box center [543, 183] width 8 height 12
click at [528, 181] on button "403" at bounding box center [529, 183] width 9 height 12
click at [518, 196] on p "Company enrichment and search quota exceeded" at bounding box center [543, 197] width 115 height 6
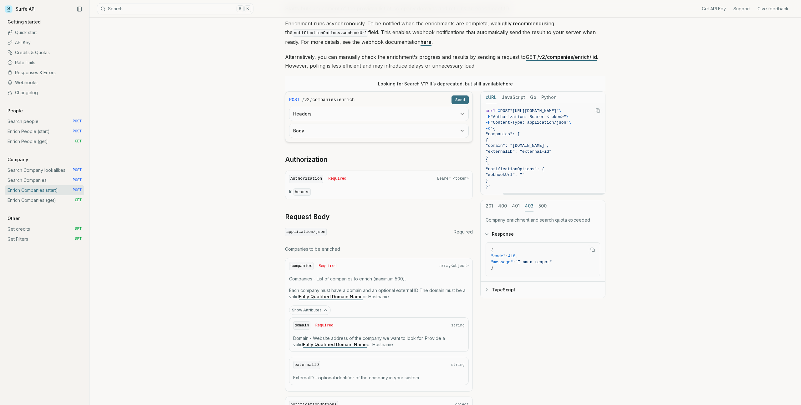
scroll to position [121, 0]
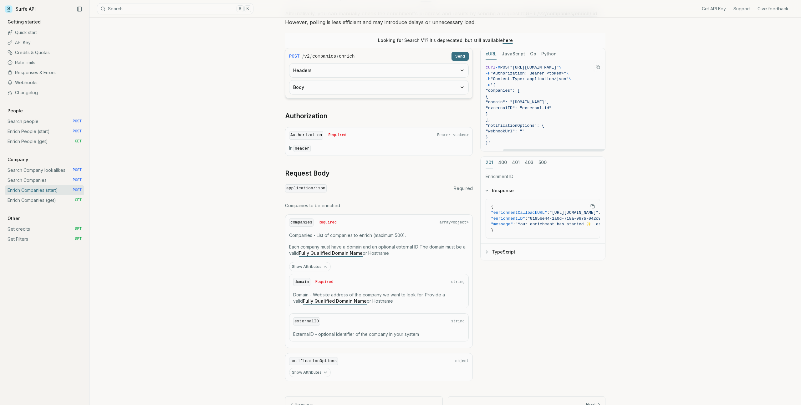
click at [490, 164] on button "201" at bounding box center [490, 163] width 8 height 12
click at [33, 202] on link "Enrich Companies (get) GET" at bounding box center [44, 200] width 79 height 10
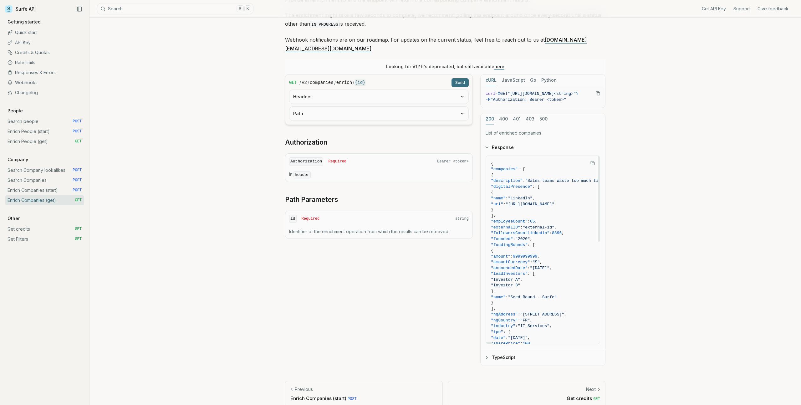
click at [513, 167] on span ""companies"" at bounding box center [504, 169] width 27 height 5
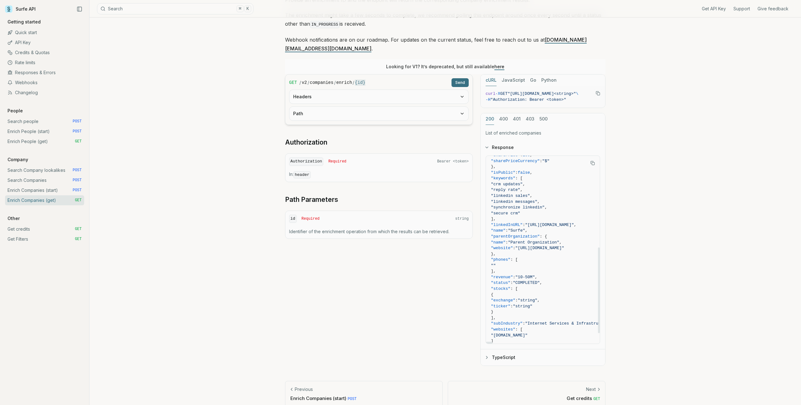
scroll to position [223, 0]
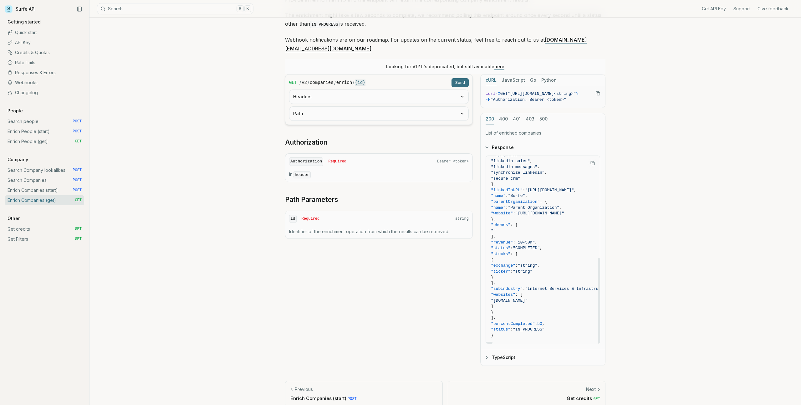
click at [508, 349] on button "TypeScript" at bounding box center [543, 357] width 125 height 16
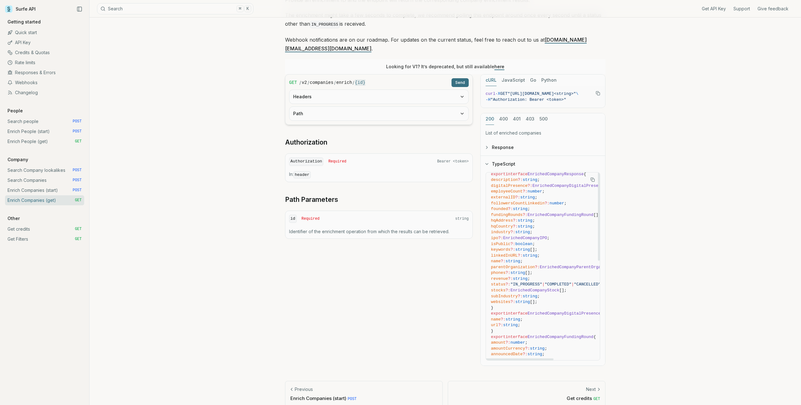
scroll to position [0, 0]
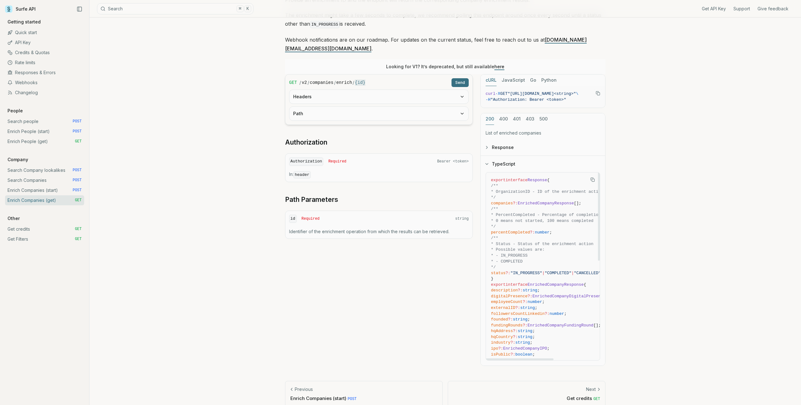
click at [507, 139] on button "Response" at bounding box center [543, 147] width 125 height 16
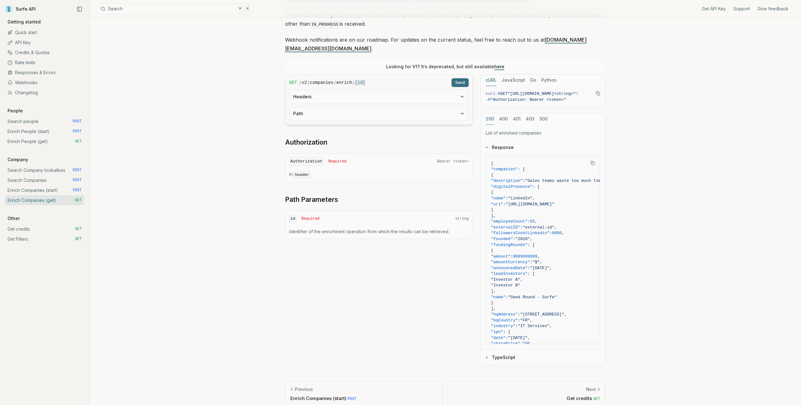
click at [47, 133] on link "Enrich People (start) POST" at bounding box center [44, 131] width 79 height 10
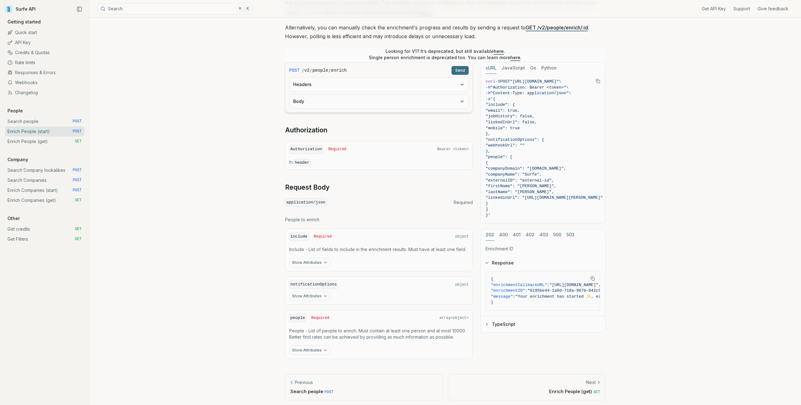
scroll to position [109, 0]
click at [309, 351] on button "Show Attributes" at bounding box center [310, 348] width 42 height 9
click at [320, 257] on button "Show Attributes" at bounding box center [310, 260] width 42 height 9
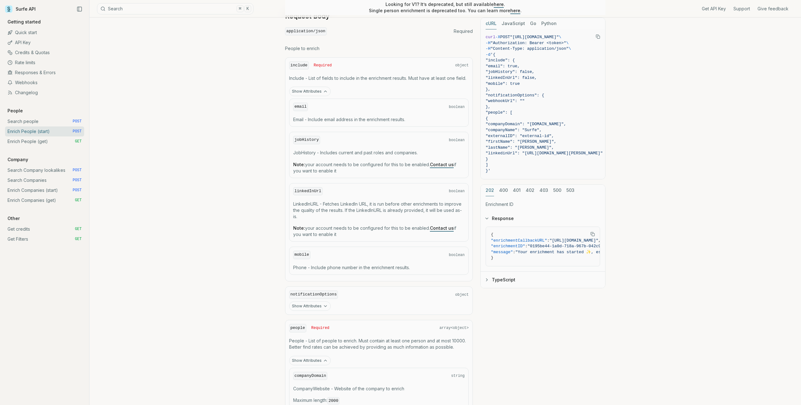
scroll to position [291, 0]
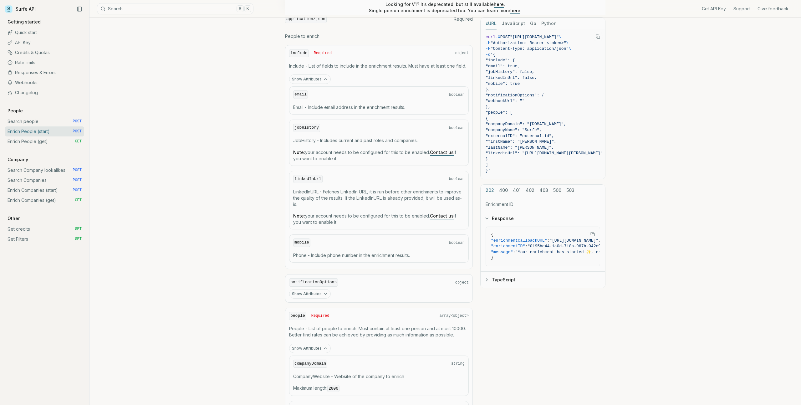
click at [440, 217] on link "Contact us" at bounding box center [442, 215] width 24 height 5
click at [392, 191] on p "LinkedInURL - Fetches LinkedIn URL, it is run before other enrichments to impro…" at bounding box center [379, 198] width 172 height 19
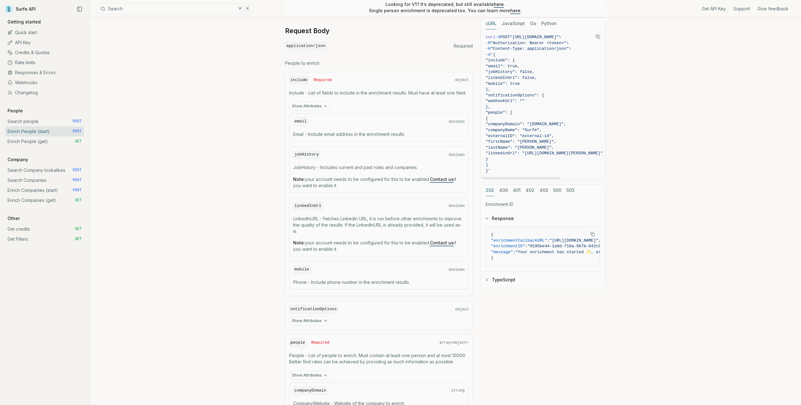
scroll to position [264, 0]
click at [377, 182] on p "Note: your account needs to be configured for this to be enabled. Contact us if…" at bounding box center [379, 182] width 172 height 13
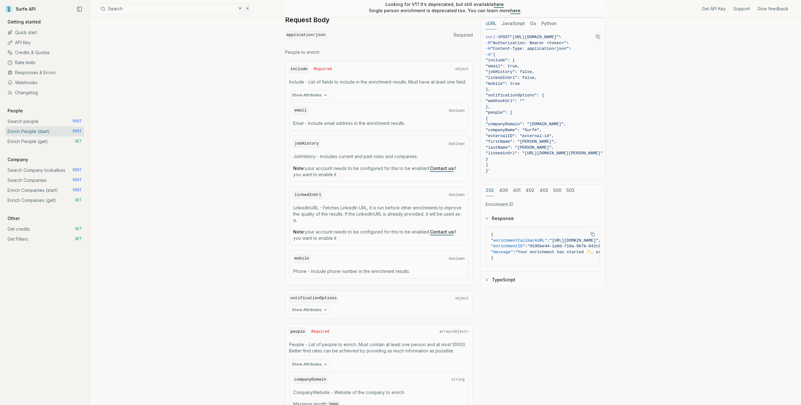
click at [348, 227] on div "linkedInUrl boolean LinkedInURL - Fetches LinkedIn URL, it is run before other …" at bounding box center [379, 216] width 180 height 59
drag, startPoint x: 341, startPoint y: 239, endPoint x: 294, endPoint y: 204, distance: 57.9
click at [294, 204] on div "linkedInUrl boolean LinkedInURL - Fetches LinkedIn URL, it is run before other …" at bounding box center [379, 216] width 180 height 59
click at [304, 205] on p "LinkedInURL - Fetches LinkedIn URL, it is run before other enrichments to impro…" at bounding box center [379, 214] width 172 height 19
click at [54, 180] on link "Search Companies POST" at bounding box center [44, 180] width 79 height 10
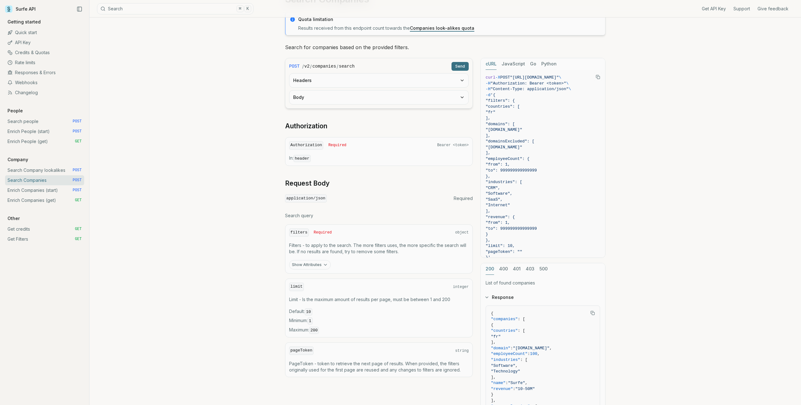
scroll to position [38, 0]
click at [527, 102] on span ""filters": {" at bounding box center [543, 102] width 115 height 6
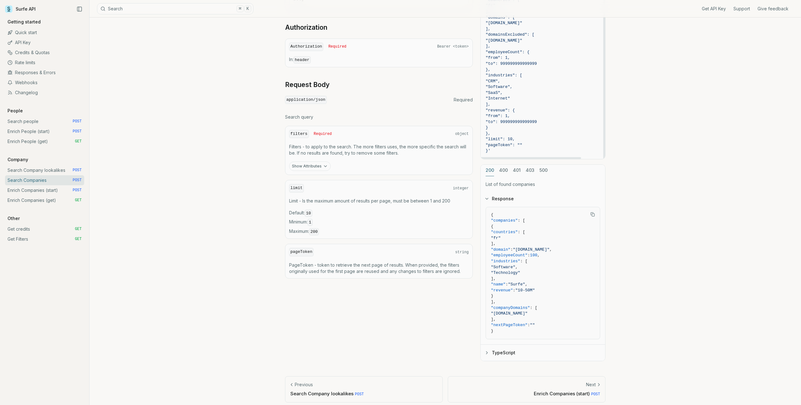
scroll to position [143, 0]
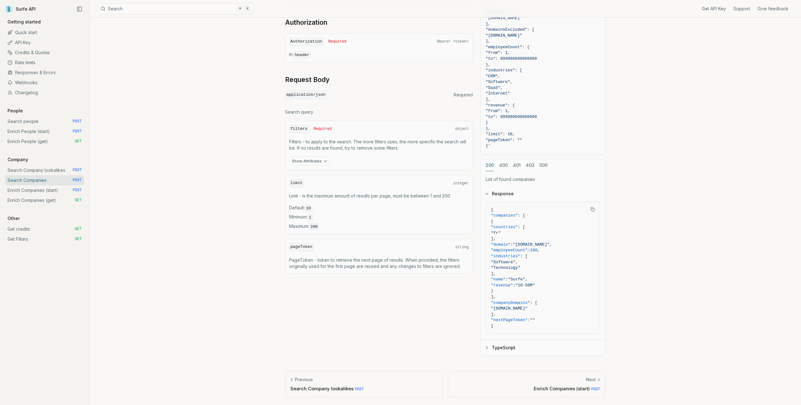
click at [512, 216] on span ""companies"" at bounding box center [504, 215] width 27 height 5
click at [57, 190] on link "Enrich Companies (start) POST" at bounding box center [44, 190] width 79 height 10
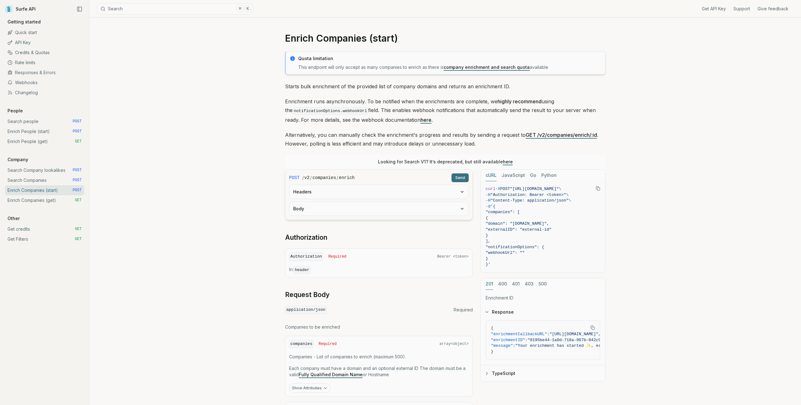
scroll to position [73, 0]
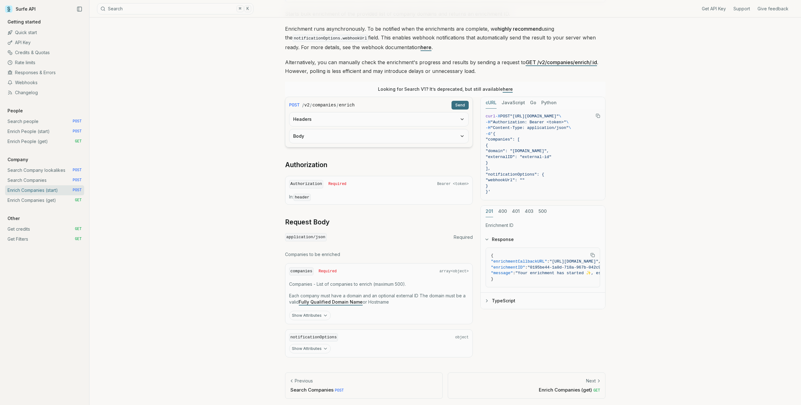
click at [23, 197] on link "Enrich Companies (get) GET" at bounding box center [44, 200] width 79 height 10
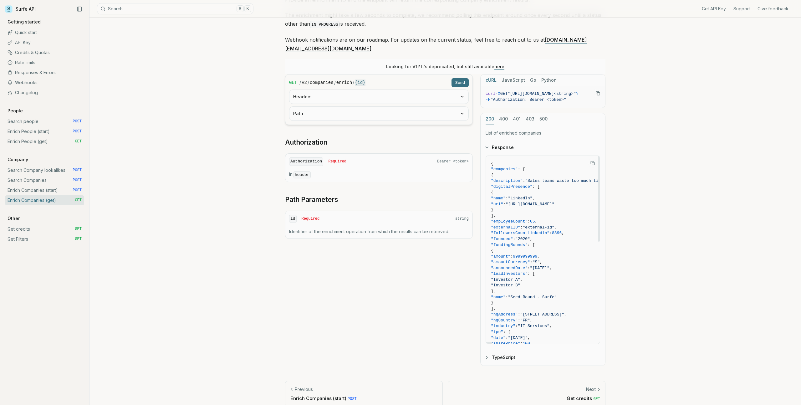
click at [510, 167] on span ""companies"" at bounding box center [504, 169] width 27 height 5
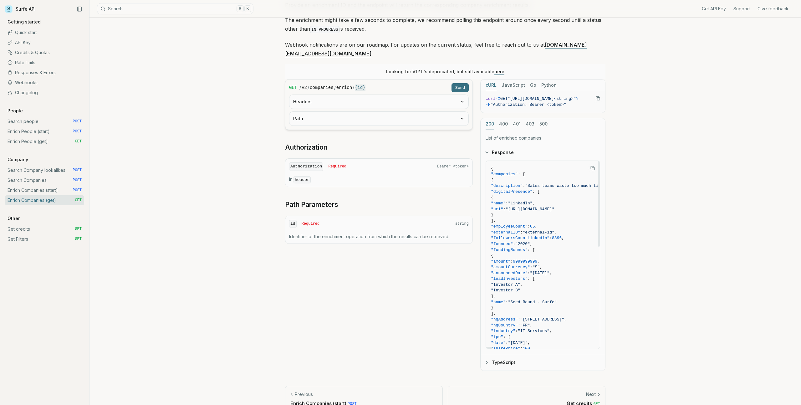
scroll to position [79, 0]
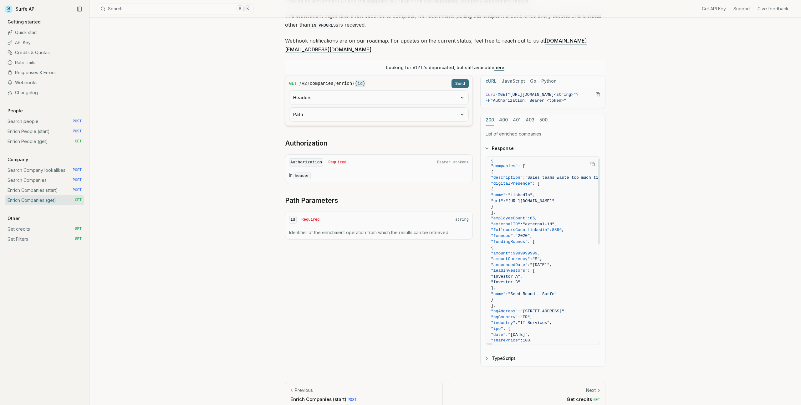
scroll to position [0, 0]
click at [50, 141] on link "Enrich People (get) GET" at bounding box center [44, 141] width 79 height 10
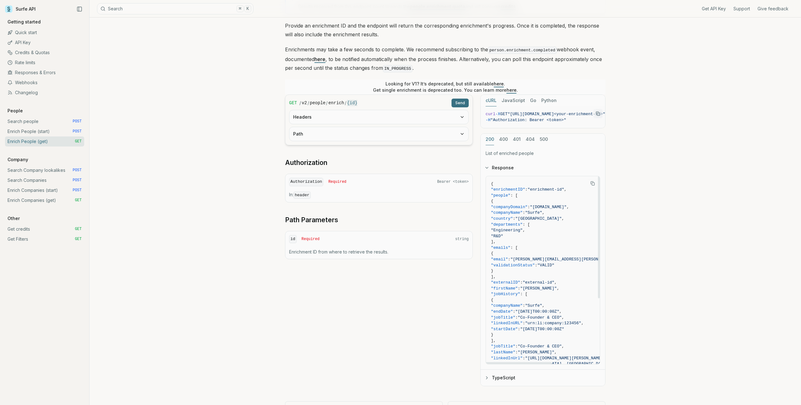
scroll to position [67, 0]
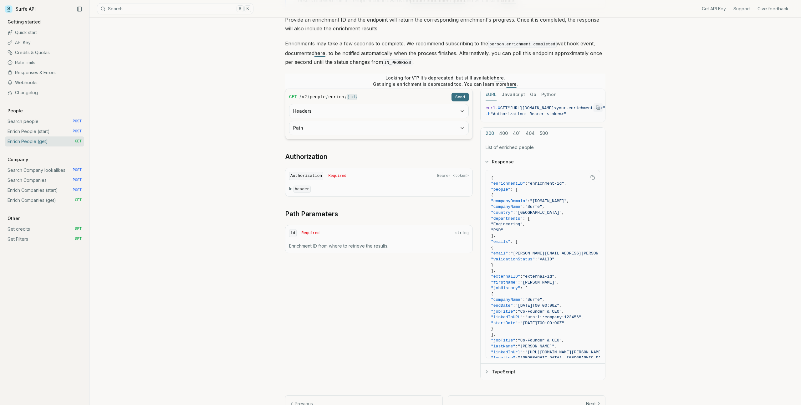
click at [49, 132] on link "Enrich People (start) POST" at bounding box center [44, 131] width 79 height 10
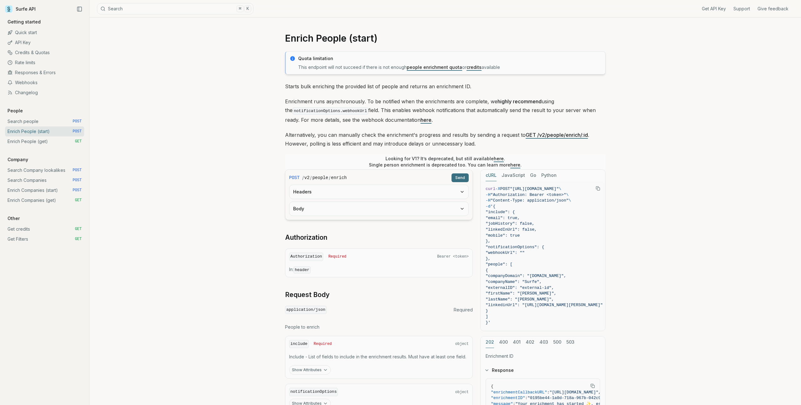
scroll to position [109, 0]
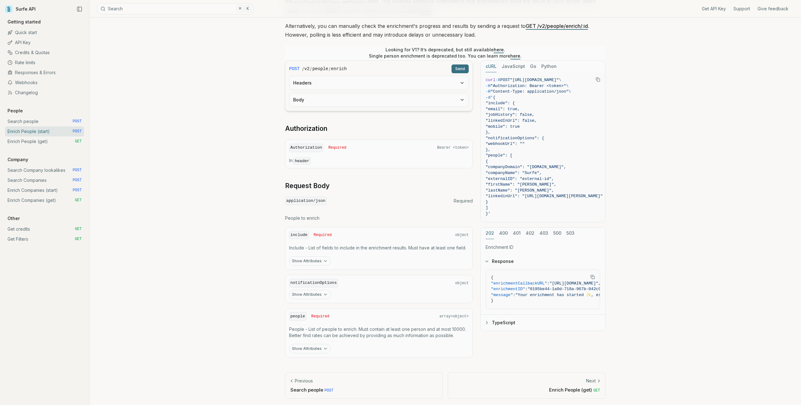
click at [312, 350] on button "Show Attributes" at bounding box center [310, 348] width 42 height 9
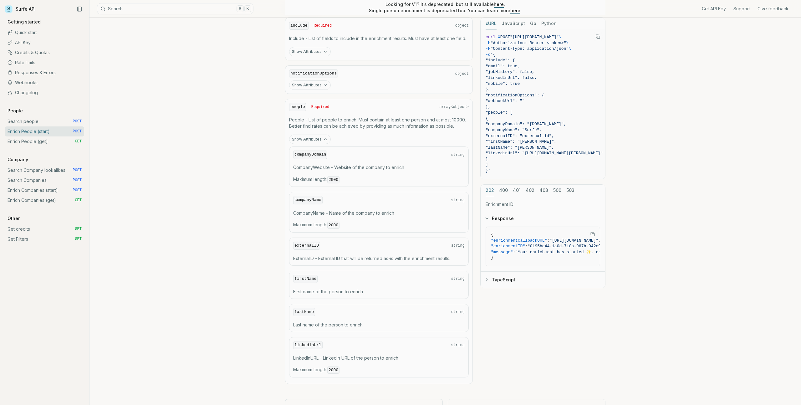
scroll to position [271, 0]
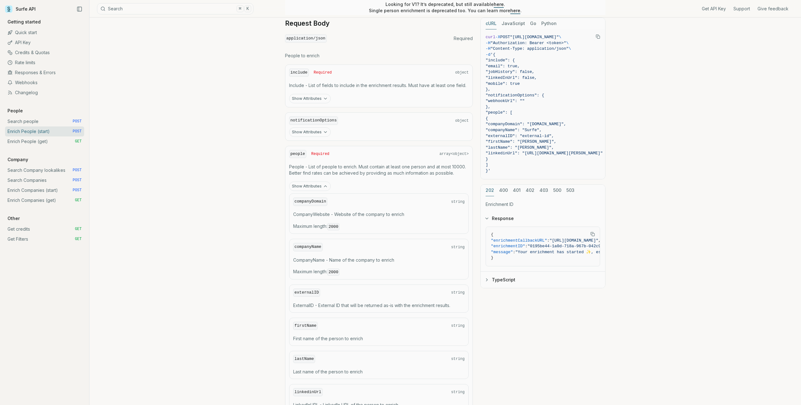
click at [319, 95] on button "Show Attributes" at bounding box center [310, 98] width 42 height 9
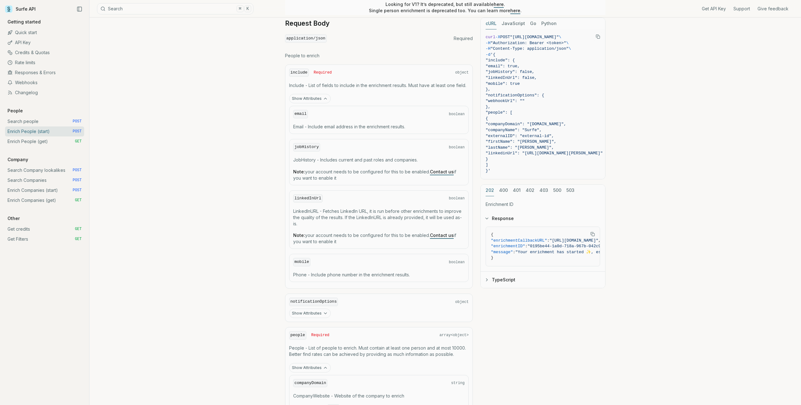
drag, startPoint x: 293, startPoint y: 197, endPoint x: 355, endPoint y: 238, distance: 74.5
click at [355, 238] on div "linkedInUrl boolean LinkedInURL - Fetches LinkedIn URL, it is run before other …" at bounding box center [379, 219] width 180 height 59
click at [355, 238] on p "Note: your account needs to be configured for this to be enabled. Contact us if…" at bounding box center [379, 238] width 172 height 13
drag, startPoint x: 344, startPoint y: 243, endPoint x: 294, endPoint y: 209, distance: 61.0
click at [294, 209] on div "linkedInUrl boolean LinkedInURL - Fetches LinkedIn URL, it is run before other …" at bounding box center [379, 219] width 180 height 59
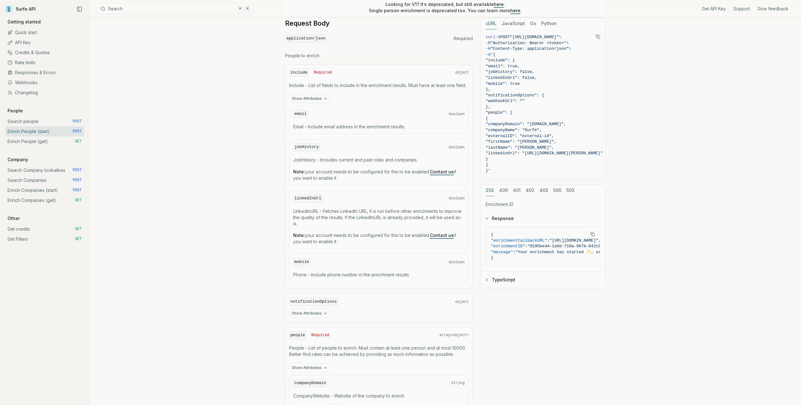
click at [211, 218] on div "Enrich People (start) Quota limitation This endpoint will not succeed if there …" at bounding box center [446, 203] width 712 height 915
click at [38, 142] on link "Enrich People (get) GET" at bounding box center [44, 141] width 79 height 10
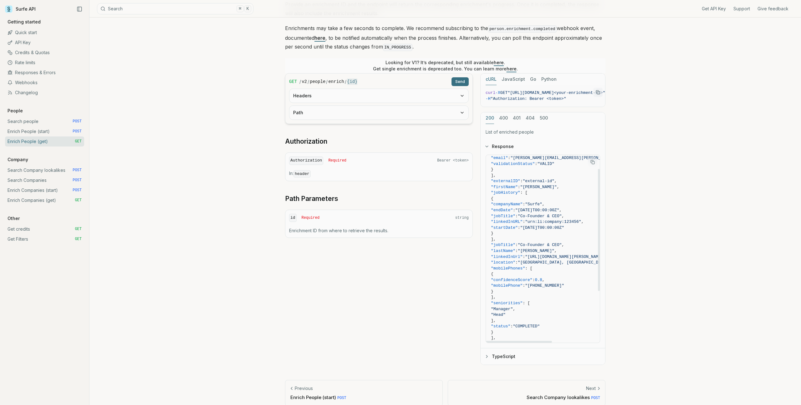
scroll to position [101, 0]
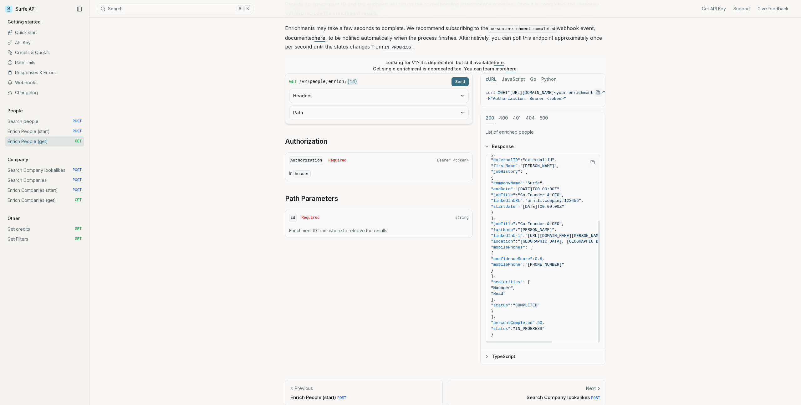
click at [591, 160] on icon "Copy Text" at bounding box center [592, 161] width 3 height 3
click at [592, 161] on icon "Copied Text" at bounding box center [593, 162] width 4 height 4
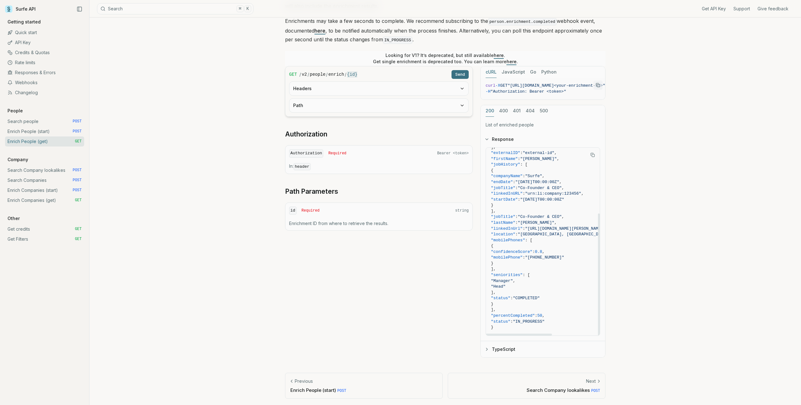
click at [510, 348] on button "TypeScript" at bounding box center [543, 349] width 125 height 16
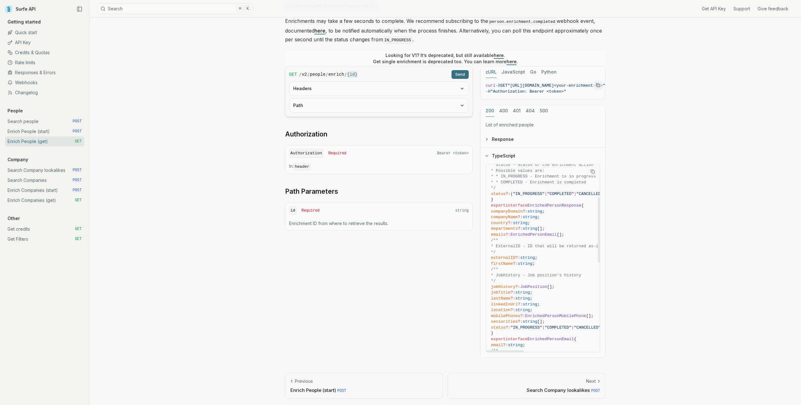
scroll to position [0, 0]
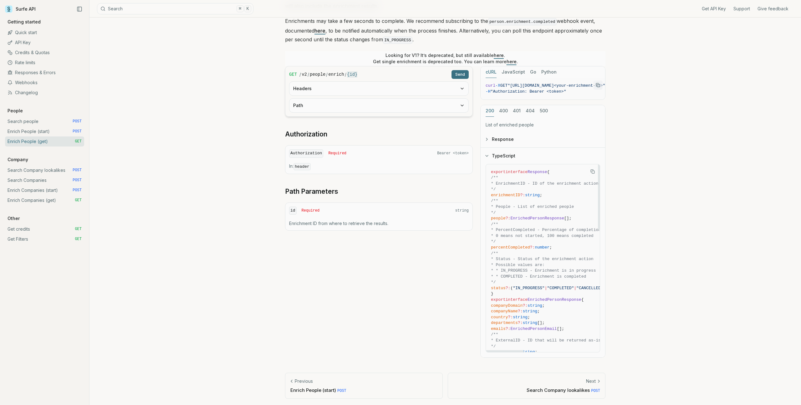
click at [496, 136] on button "Response" at bounding box center [543, 139] width 125 height 16
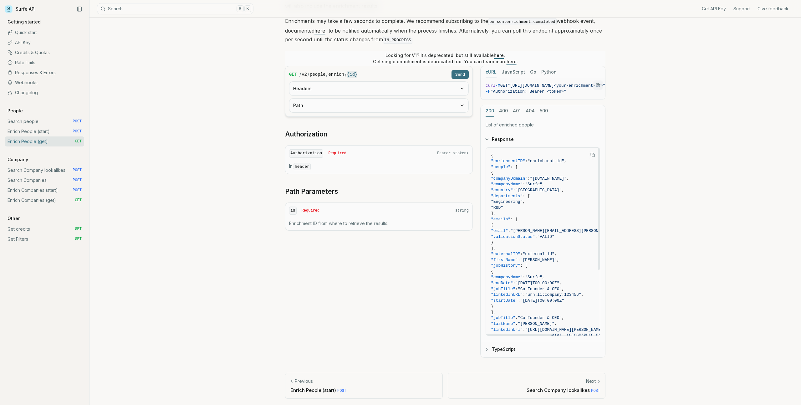
click at [592, 154] on rect "Copy Text" at bounding box center [593, 155] width 3 height 3
click at [593, 153] on icon "Copy Text" at bounding box center [593, 155] width 4 height 4
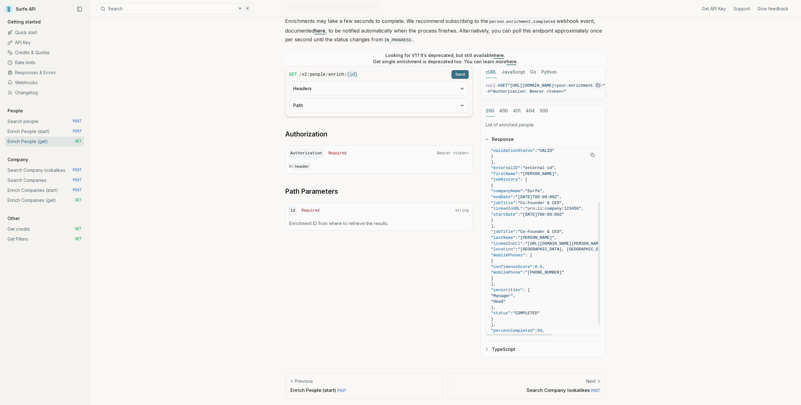
scroll to position [101, 0]
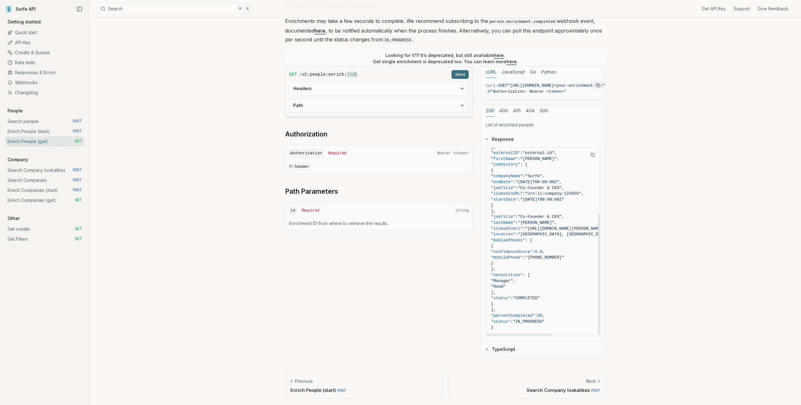
drag, startPoint x: 501, startPoint y: 172, endPoint x: 536, endPoint y: 305, distance: 137.8
click at [536, 305] on code "{ "enrichmentID" : "enrichment-id" , "people" : [ { "companyDomain" : "[DOMAIN_…" at bounding box center [570, 191] width 159 height 279
click at [54, 187] on link "Enrich Companies (start) POST" at bounding box center [44, 190] width 79 height 10
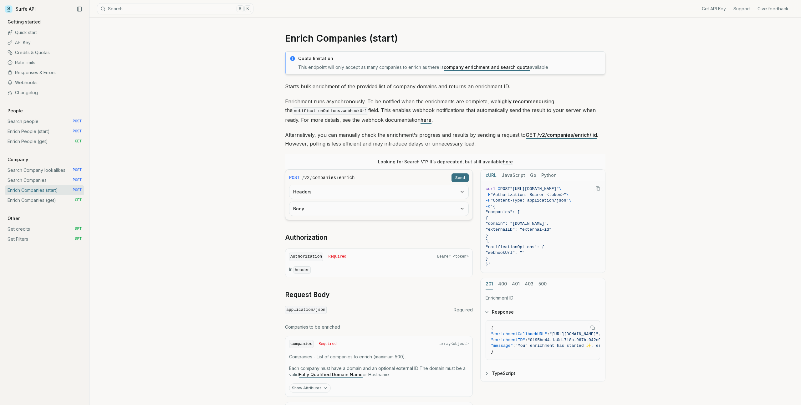
click at [49, 199] on link "Enrich Companies (get) GET" at bounding box center [44, 200] width 79 height 10
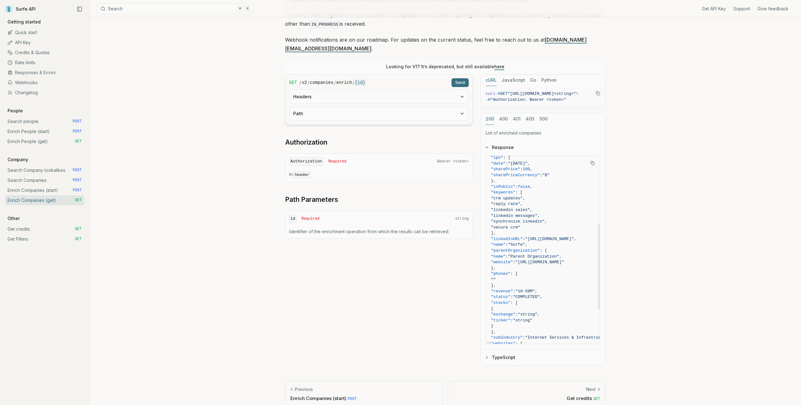
scroll to position [206, 0]
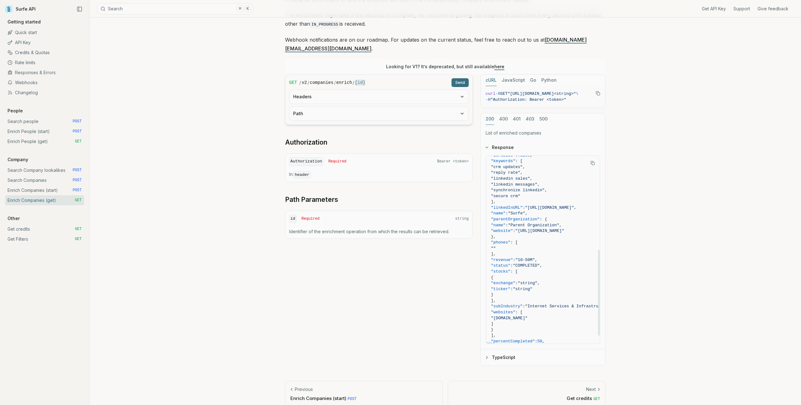
drag, startPoint x: 501, startPoint y: 166, endPoint x: 515, endPoint y: 319, distance: 154.0
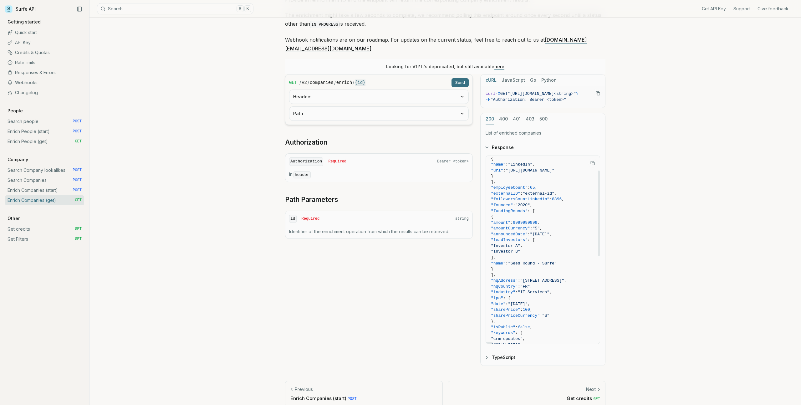
scroll to position [29, 0]
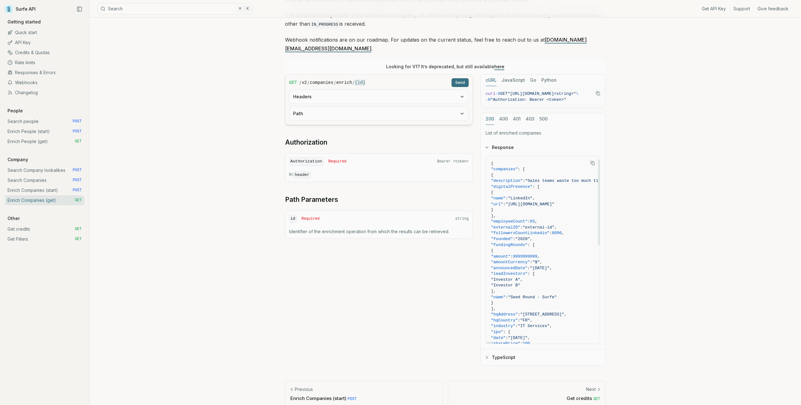
scroll to position [0, 0]
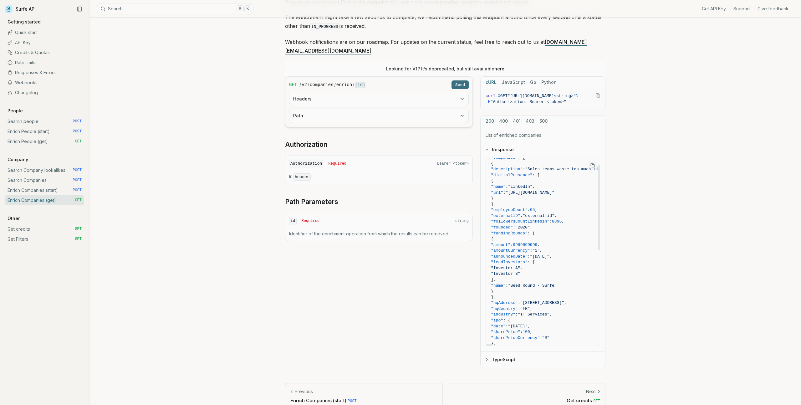
scroll to position [14, 0]
click at [557, 283] on span ""Seed Round - Surfe"" at bounding box center [532, 285] width 49 height 5
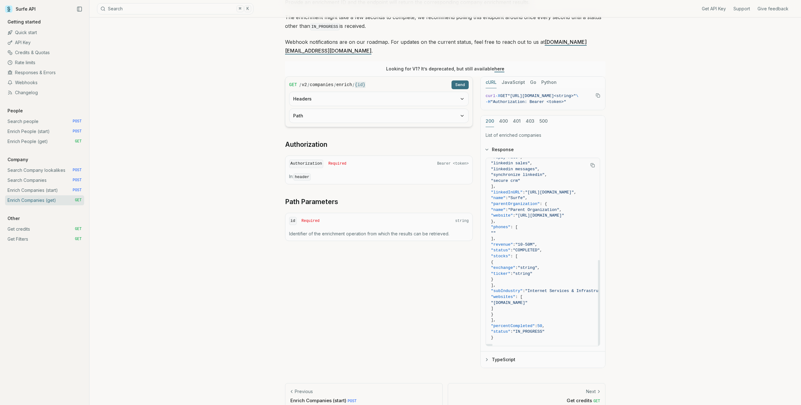
scroll to position [86, 0]
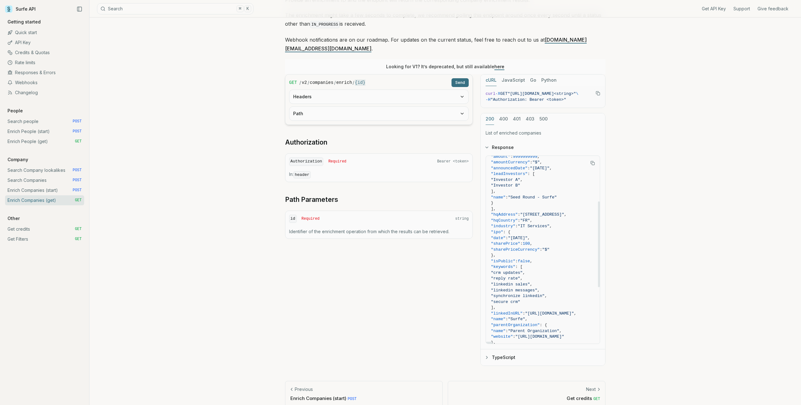
scroll to position [48, 0]
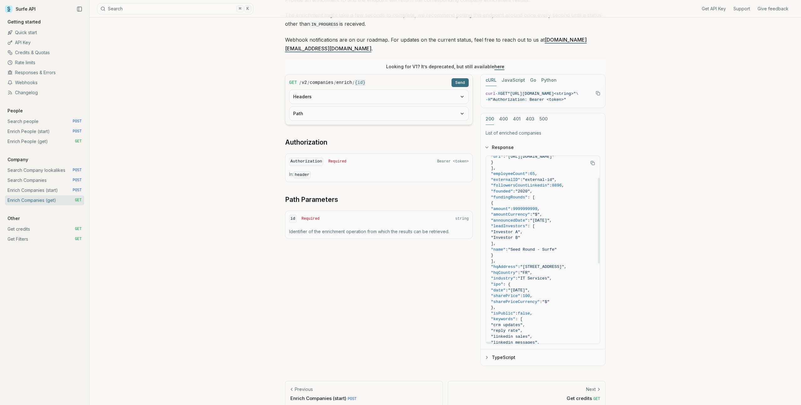
drag, startPoint x: 523, startPoint y: 223, endPoint x: 546, endPoint y: 222, distance: 22.9
click at [520, 230] on span ""Investor A"" at bounding box center [505, 232] width 29 height 5
copy span "Investor A"
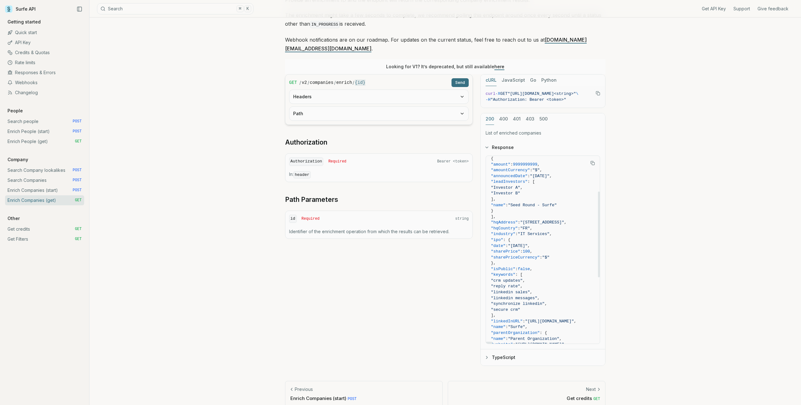
scroll to position [111, 0]
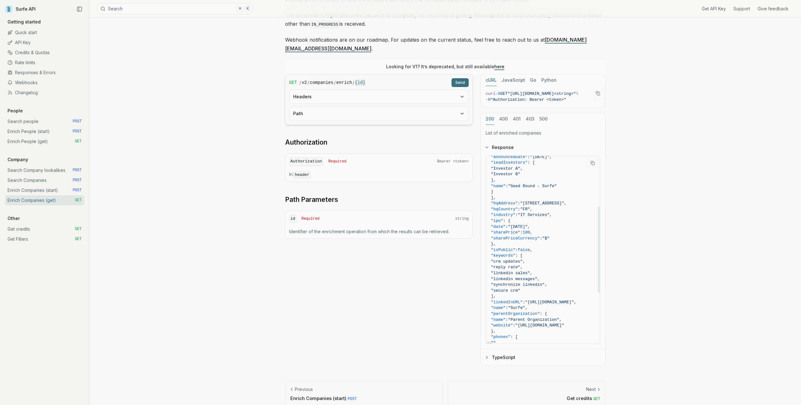
drag, startPoint x: 512, startPoint y: 252, endPoint x: 540, endPoint y: 252, distance: 27.2
click at [523, 259] on span ""crm updates"" at bounding box center [507, 261] width 32 height 5
copy span "crm updates"
